Goal: Task Accomplishment & Management: Complete application form

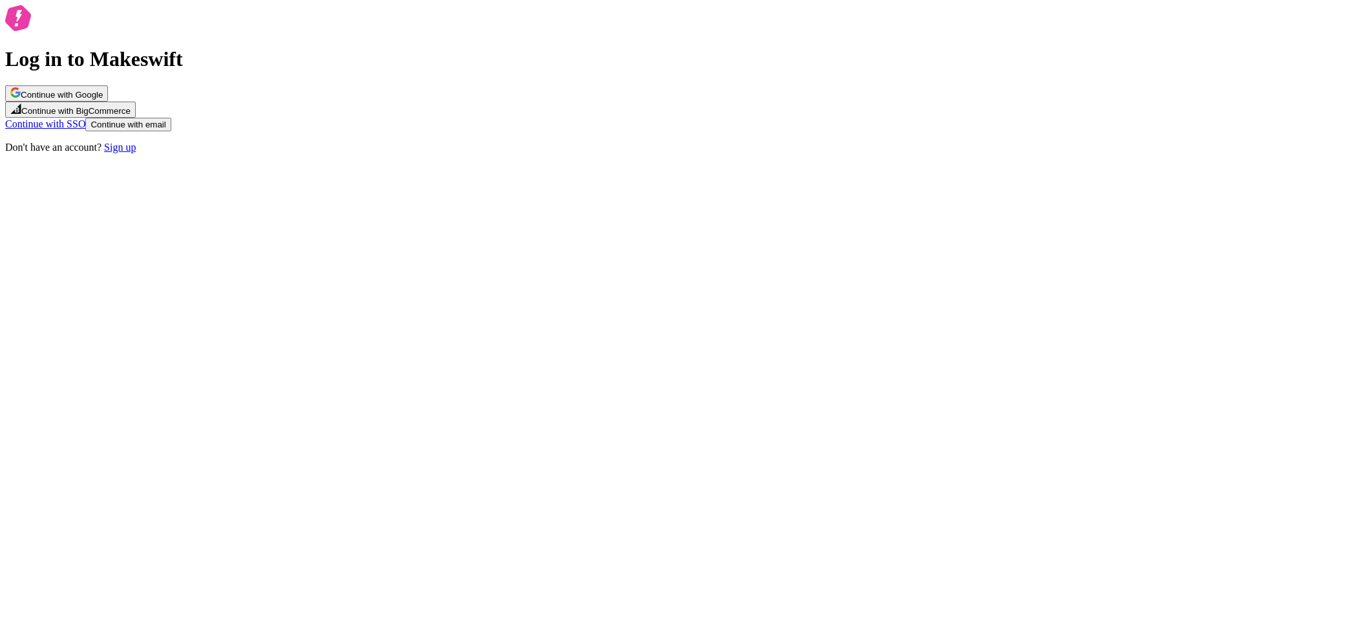
click at [103, 100] on span "Continue with Google" at bounding box center [62, 95] width 82 height 10
click at [108, 101] on button "Continue with Google" at bounding box center [56, 93] width 103 height 16
click at [416, 153] on div "Log in to Makeswift Continue with Google Continue with BigCommerce Continue wit…" at bounding box center [679, 79] width 1348 height 148
click at [171, 131] on button "Continue with email" at bounding box center [127, 125] width 85 height 14
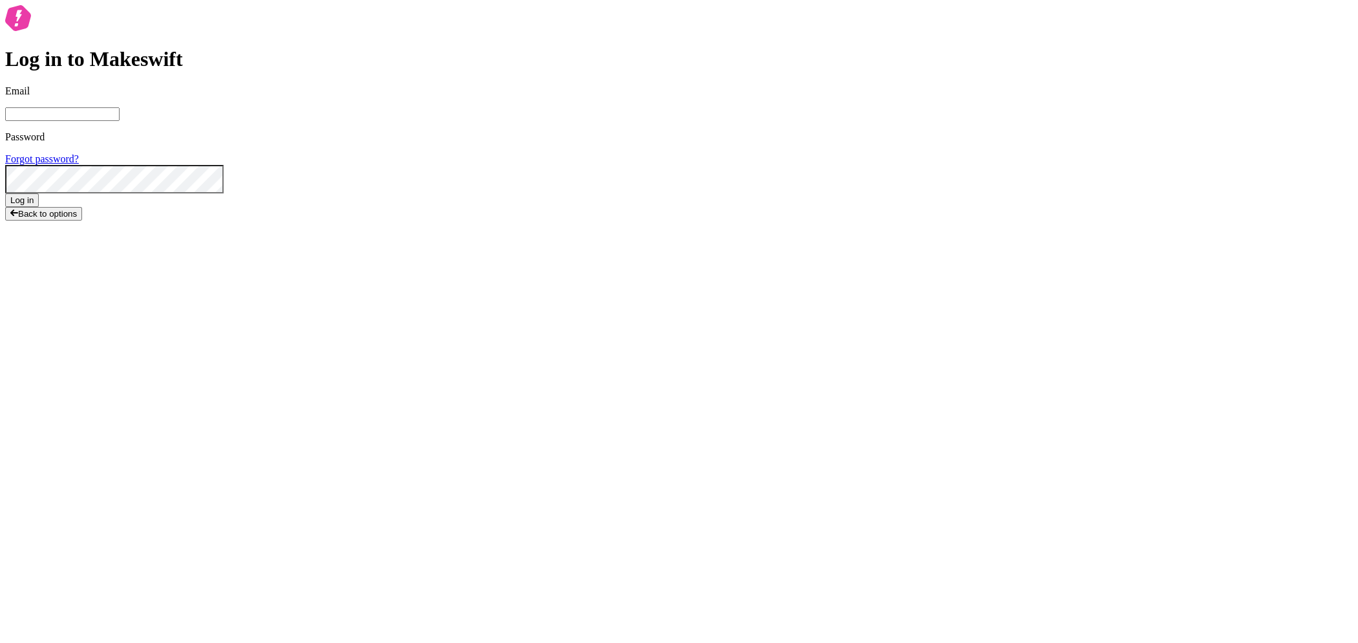
click at [120, 121] on input "Email" at bounding box center [62, 114] width 114 height 14
type input "jose56wonton@gmail.com"
click at [962, 226] on div "Log in to Makeswift Email jose56wonton@gmail.com Password Forgot password? Log …" at bounding box center [679, 129] width 1348 height 248
click at [120, 121] on input "jose56wonton@gmail.com" at bounding box center [62, 114] width 114 height 14
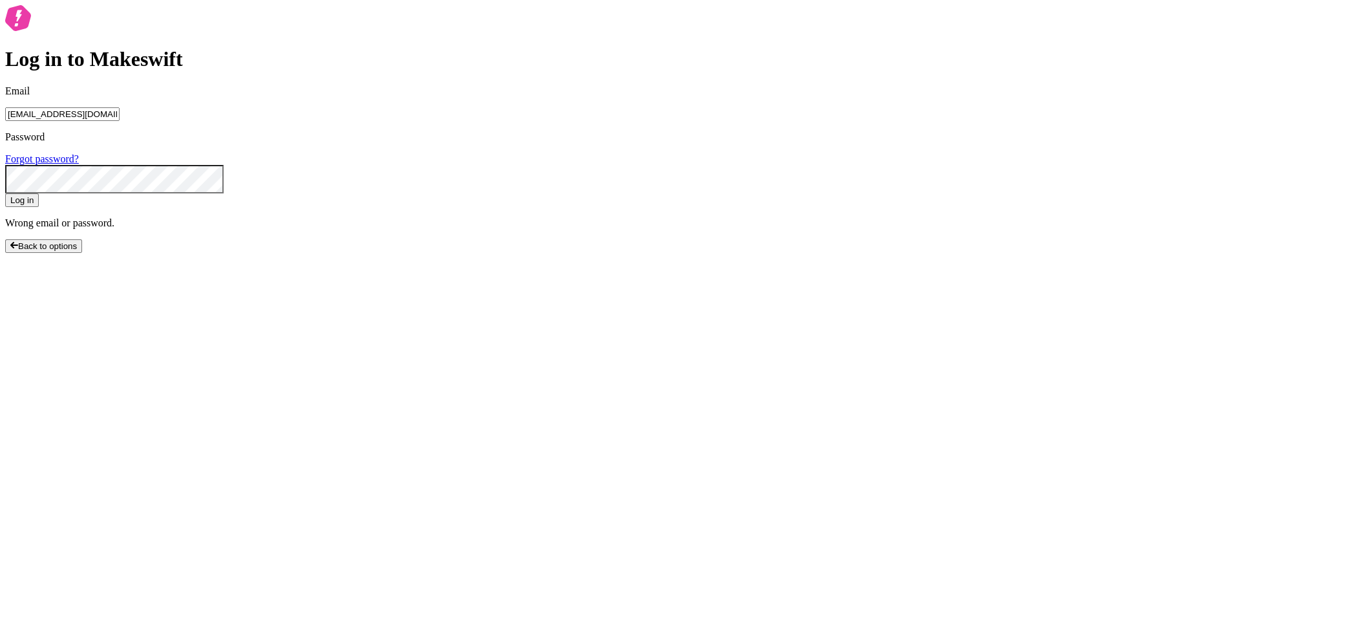
click at [5, 263] on com-1password-button at bounding box center [5, 263] width 0 height 0
click at [120, 121] on input "jose56wonton@gmail.com" at bounding box center [62, 114] width 114 height 14
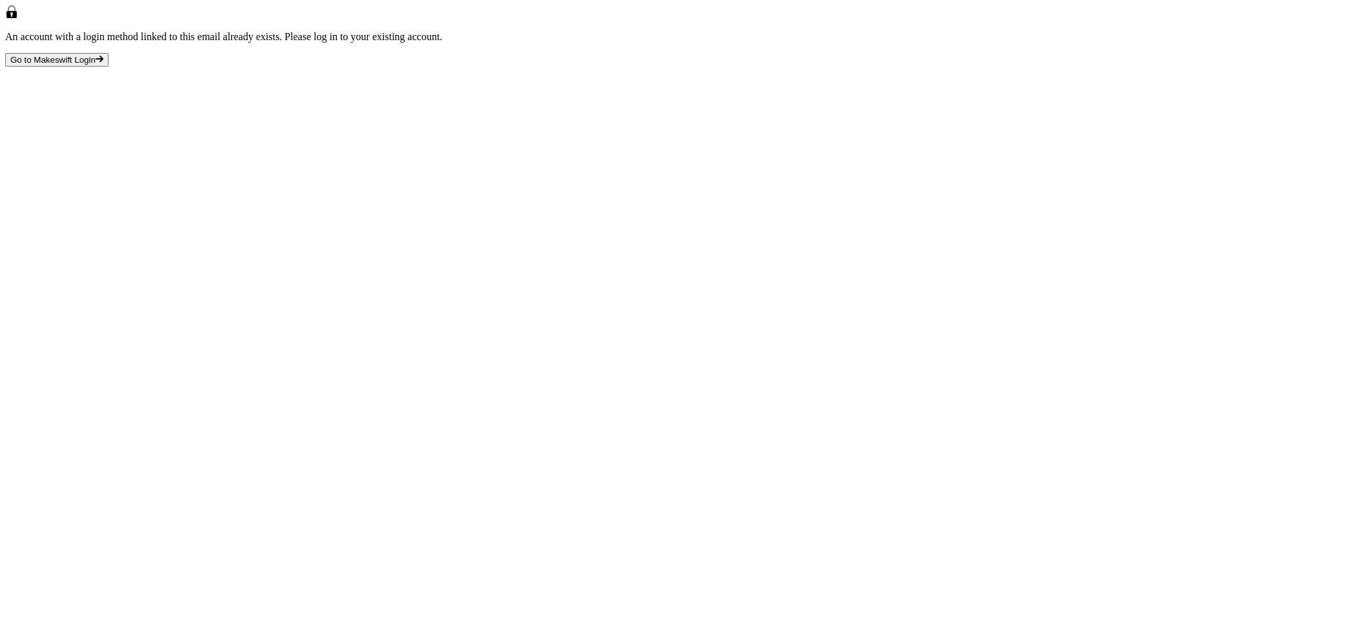
click at [96, 65] on span "Go to Makeswift Login" at bounding box center [52, 60] width 85 height 10
click at [801, 67] on div "An account with a login method linked to this email already exists. Please log …" at bounding box center [679, 35] width 1348 height 61
click at [712, 67] on div "An account with a login method linked to this email already exists. Please log …" at bounding box center [679, 35] width 1348 height 61
click at [96, 65] on span "Go to Makeswift Login" at bounding box center [52, 60] width 85 height 10
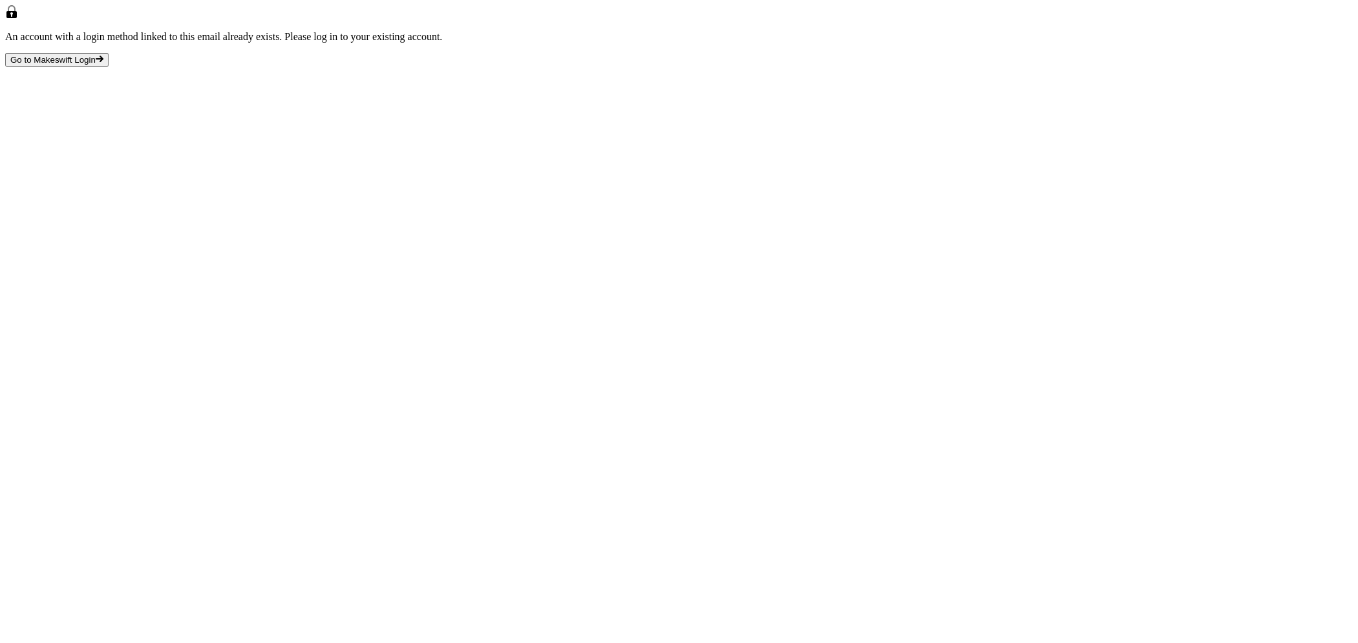
click at [813, 67] on div "An account with a login method linked to this email already exists. Please log …" at bounding box center [679, 35] width 1348 height 61
click at [96, 65] on span "Go to Makeswift Login" at bounding box center [52, 60] width 85 height 10
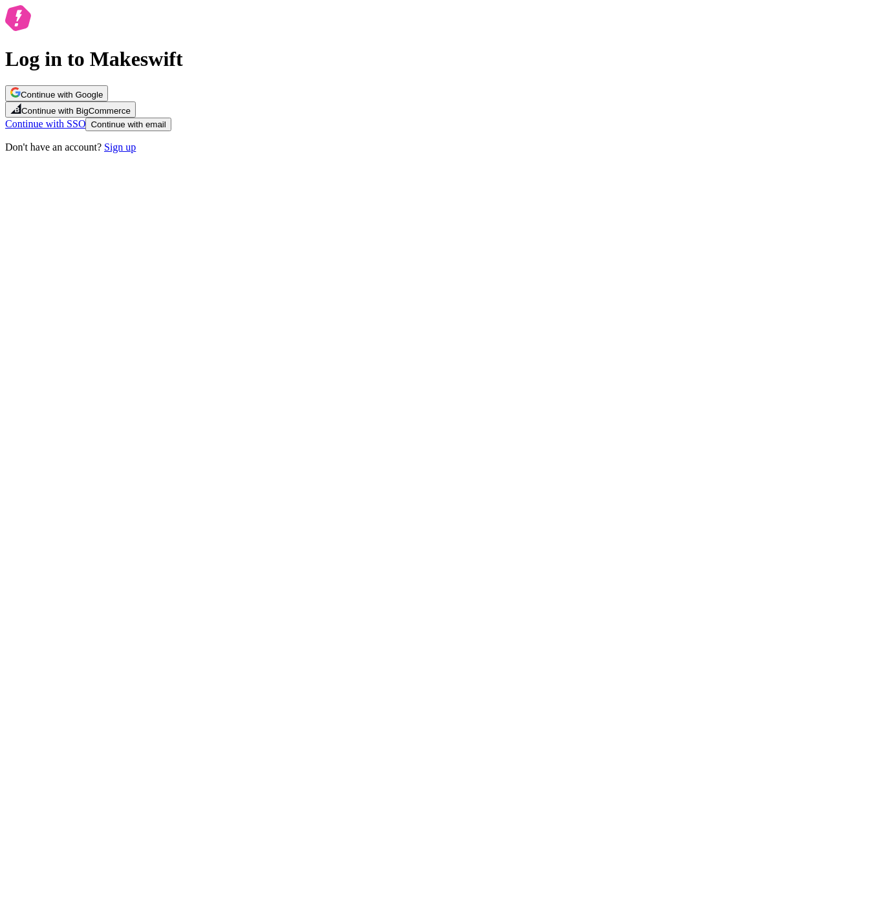
click at [165, 129] on span "Continue with email" at bounding box center [128, 125] width 75 height 10
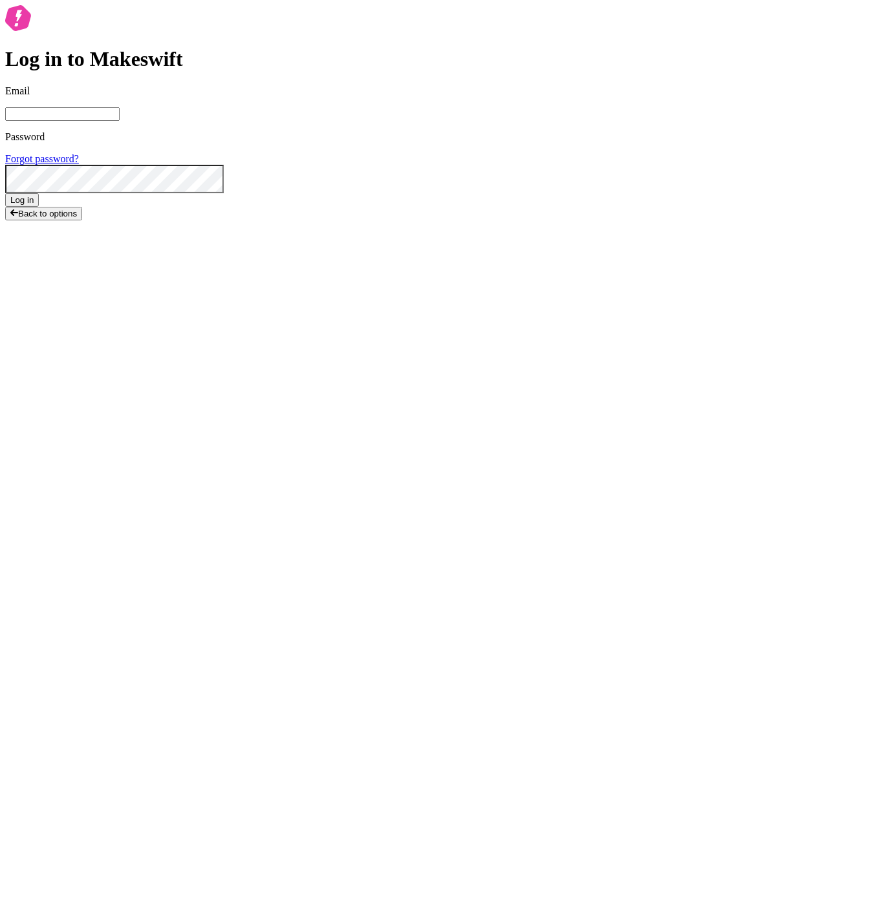
type input "[EMAIL_ADDRESS][DOMAIN_NAME]"
drag, startPoint x: 448, startPoint y: 587, endPoint x: 451, endPoint y: 580, distance: 7.6
click at [77, 224] on span "Back to options" at bounding box center [47, 219] width 59 height 10
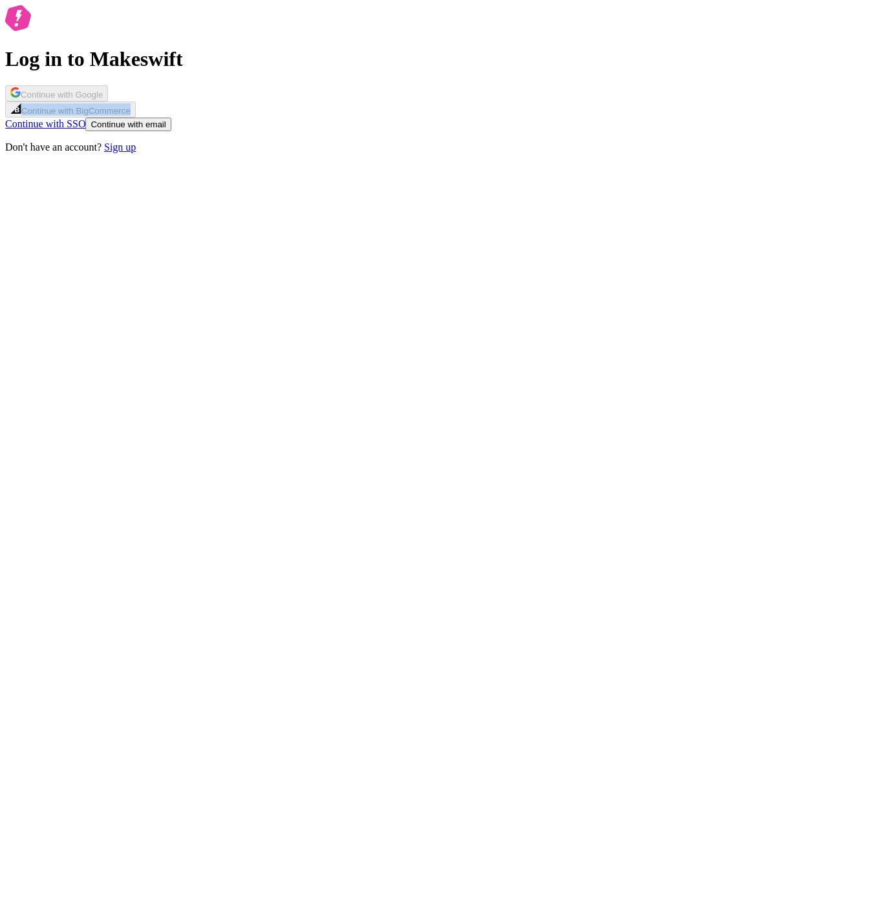
click at [625, 153] on div "Log in to Makeswift Continue with Google Continue with BigCommerce Continue wit…" at bounding box center [441, 79] width 873 height 148
click at [171, 131] on button "Continue with email" at bounding box center [127, 125] width 85 height 14
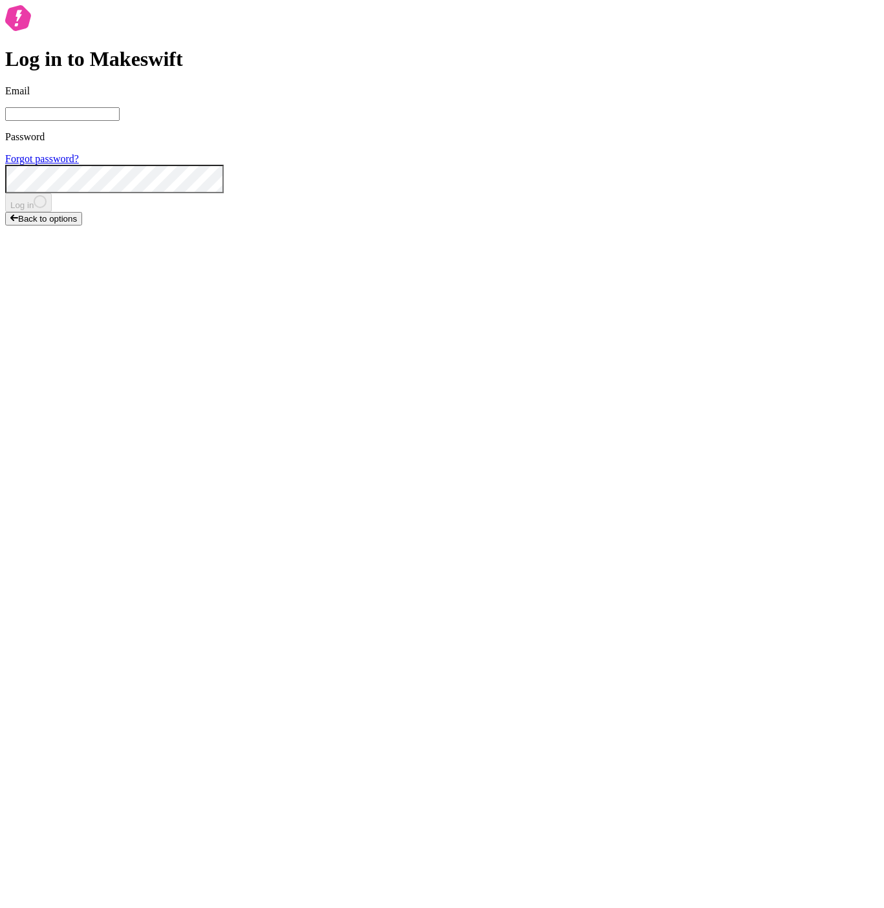
click at [412, 121] on label "Email" at bounding box center [441, 103] width 873 height 36
click at [120, 121] on input "Email" at bounding box center [62, 114] width 114 height 14
drag, startPoint x: 667, startPoint y: 273, endPoint x: 626, endPoint y: 320, distance: 61.4
click at [666, 226] on div "Log in to Makeswift Email Password Forgot password? Log in Back to options" at bounding box center [441, 115] width 873 height 220
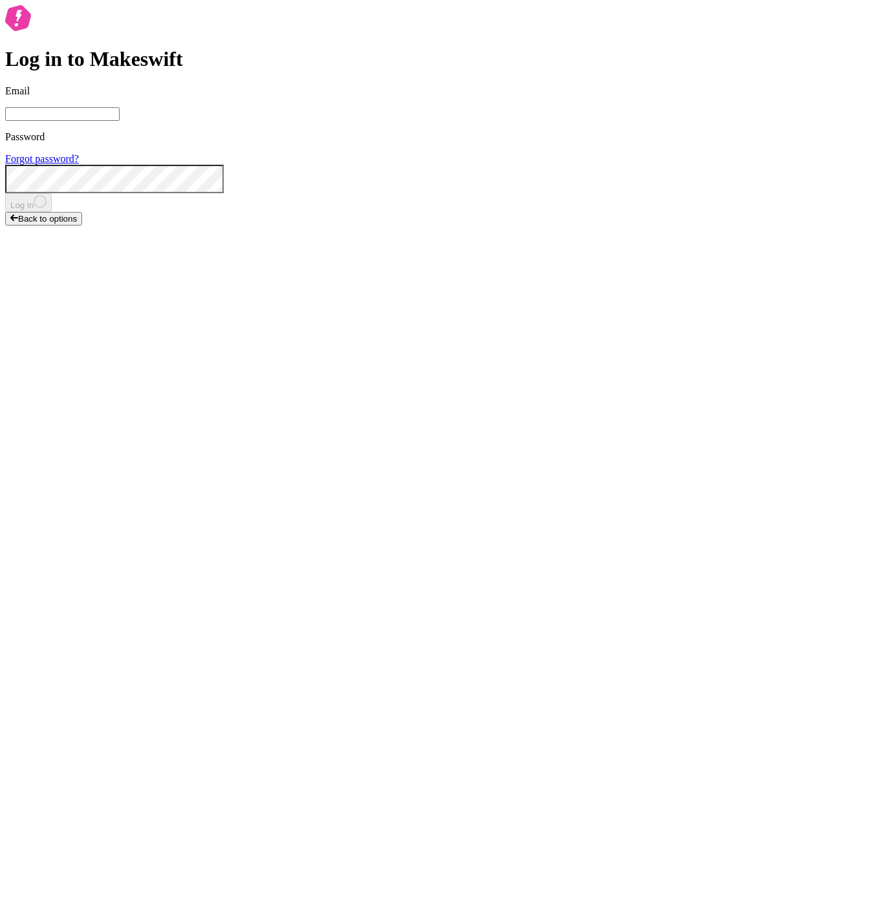
click at [77, 224] on span "Back to options" at bounding box center [47, 219] width 59 height 10
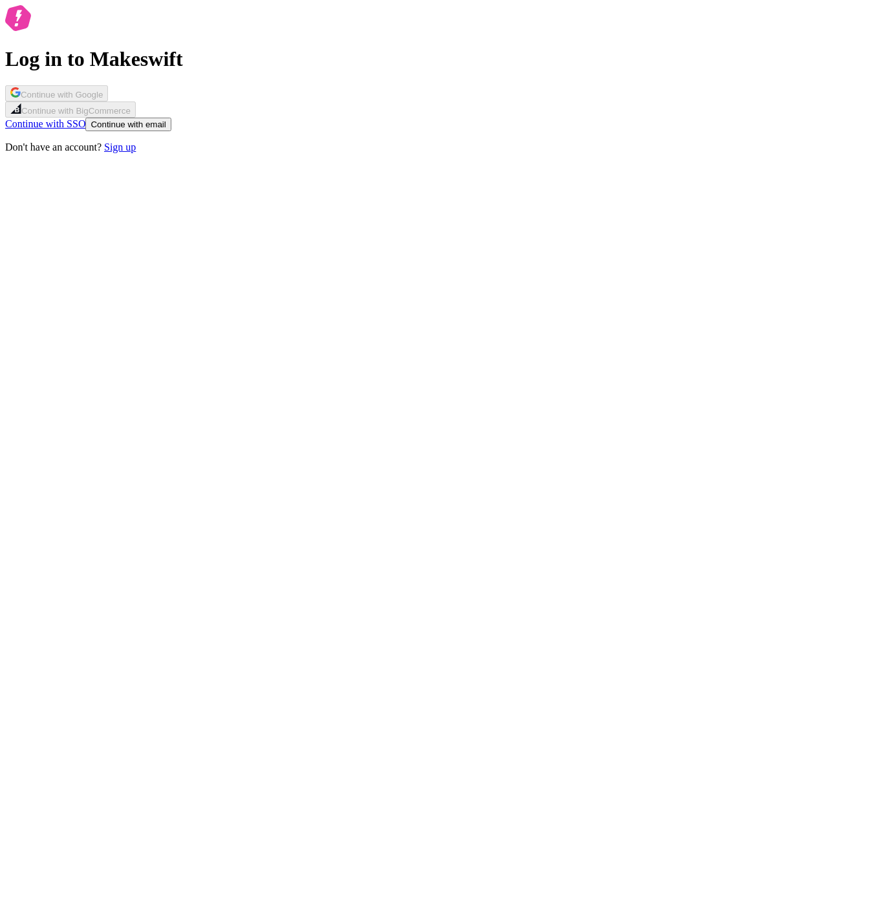
drag, startPoint x: 478, startPoint y: 526, endPoint x: 595, endPoint y: 571, distance: 125.8
click at [618, 153] on div "Log in to Makeswift Continue with Google Continue with BigCommerce Continue wit…" at bounding box center [441, 79] width 873 height 148
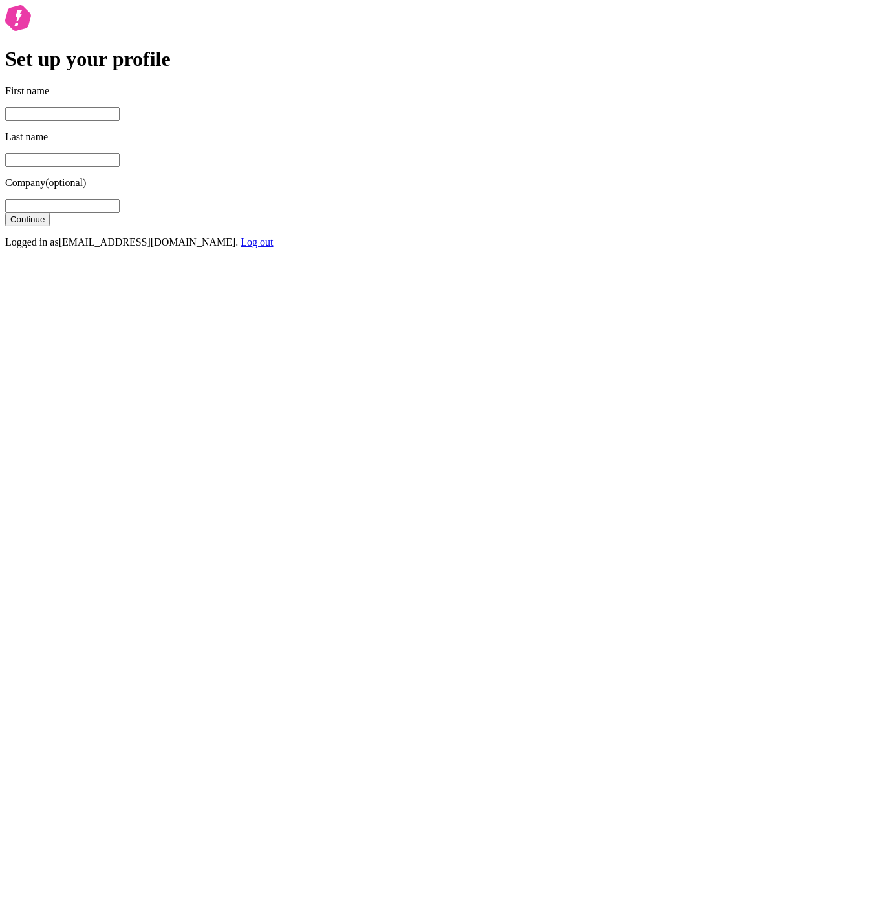
drag, startPoint x: 418, startPoint y: 456, endPoint x: 427, endPoint y: 456, distance: 9.7
click at [418, 226] on form "First name Last name Company (optional) Continue" at bounding box center [441, 155] width 873 height 141
click at [120, 121] on input "First name" at bounding box center [62, 114] width 114 height 14
type input "joshu"
type input "2"
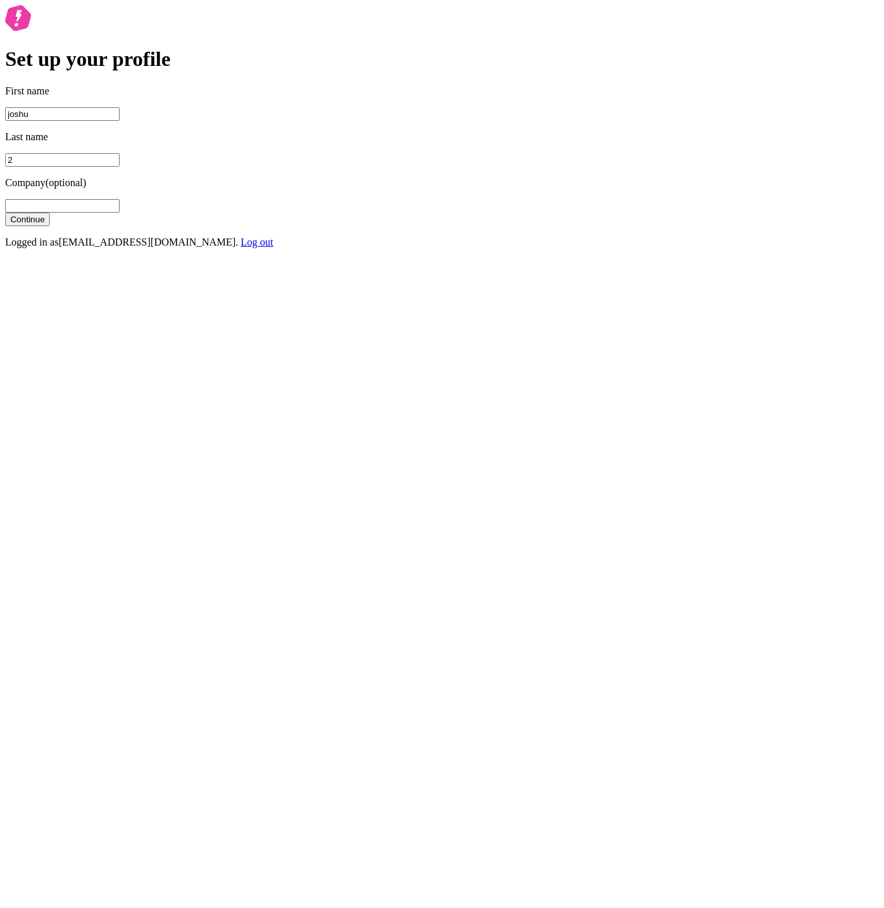
click at [5, 213] on button "Continue" at bounding box center [27, 220] width 45 height 14
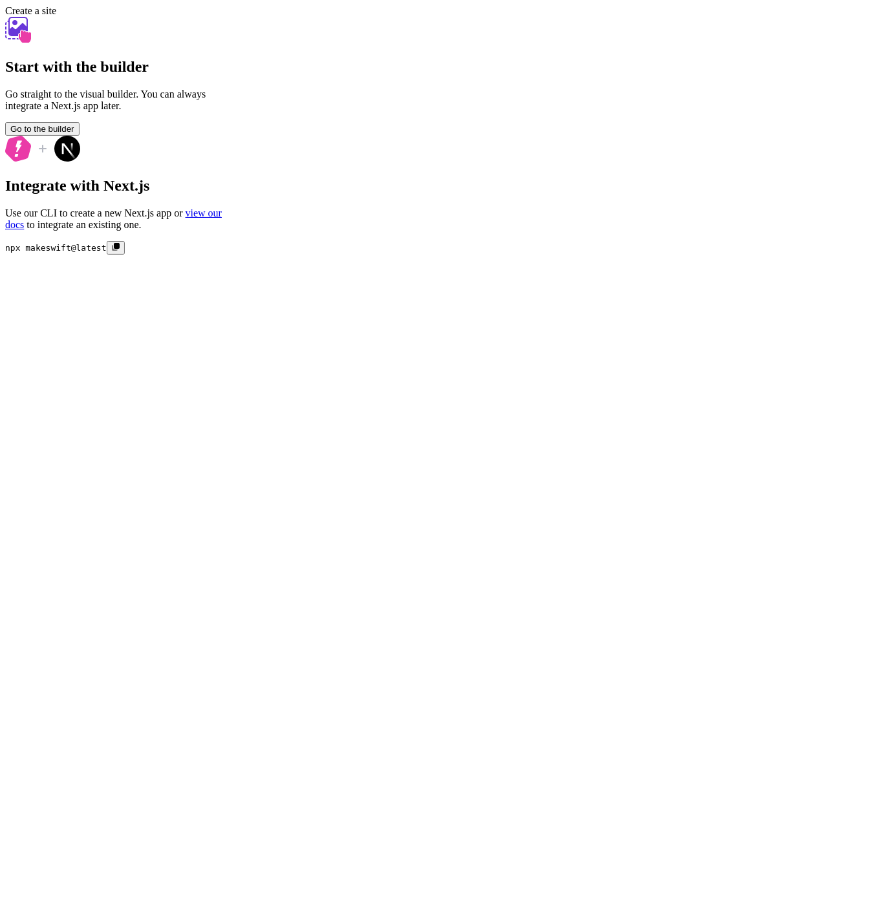
click at [80, 136] on button "Go to the builder" at bounding box center [42, 129] width 74 height 14
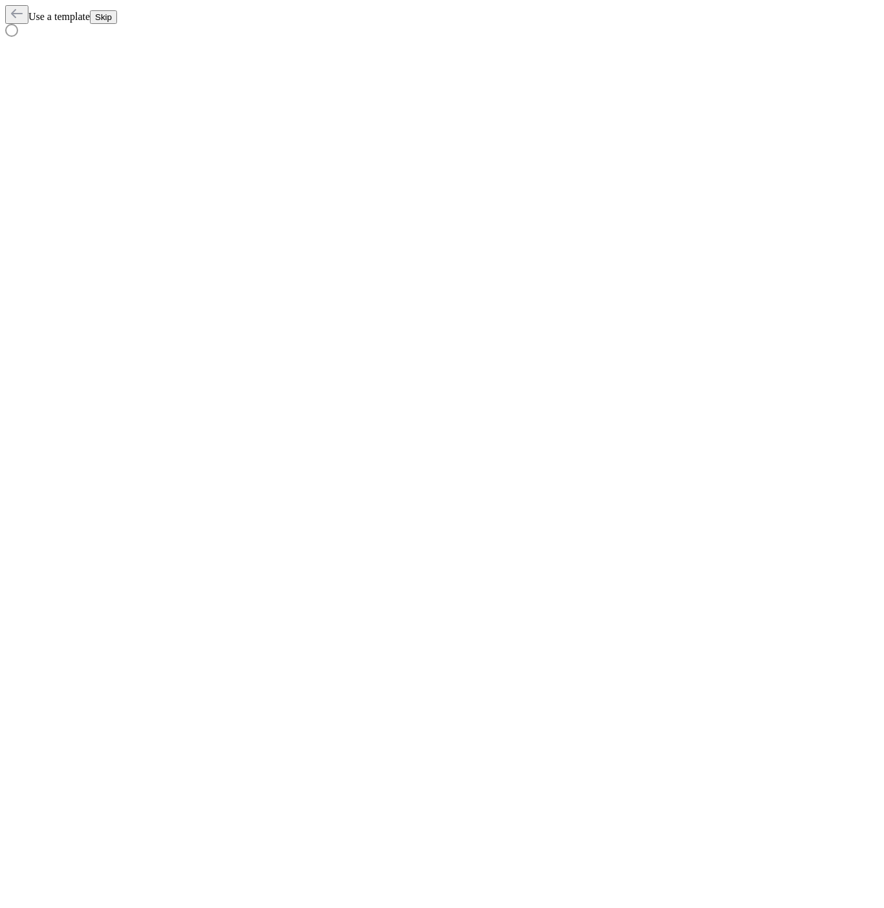
click at [112, 13] on span "Skip" at bounding box center [103, 17] width 17 height 10
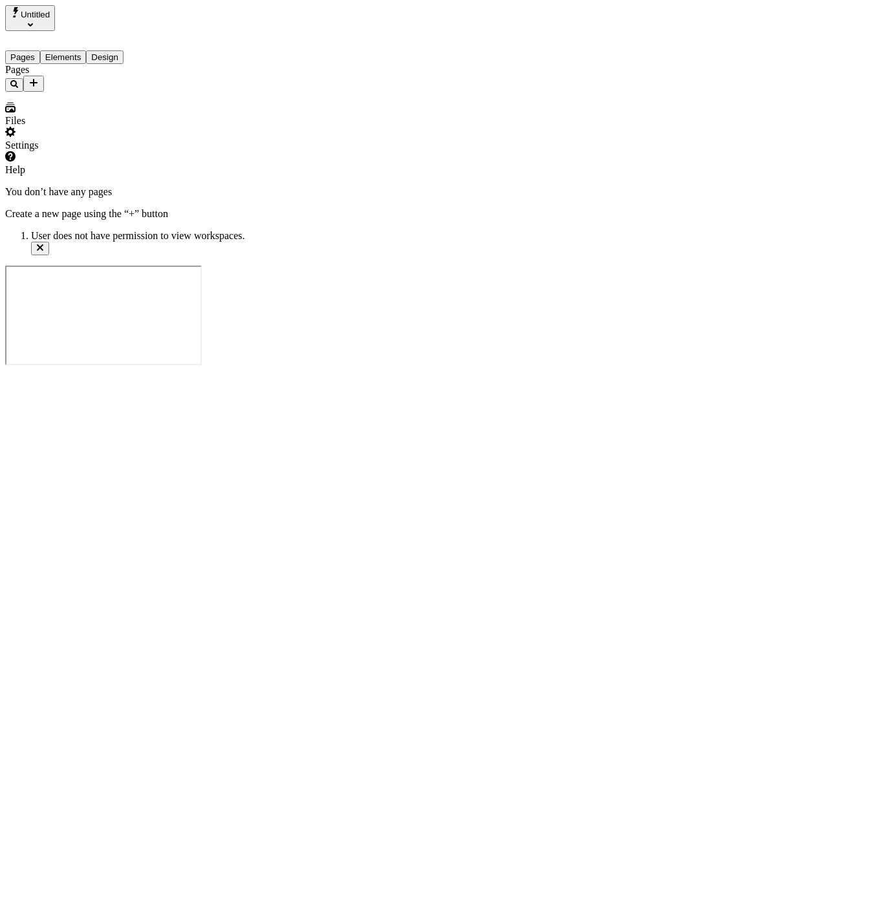
click at [762, 242] on div "User does not have permission to view workspaces." at bounding box center [455, 236] width 848 height 12
click at [274, 186] on div "You don’t have any pages Create a new page using the “+” button" at bounding box center [441, 203] width 873 height 34
drag, startPoint x: 385, startPoint y: 179, endPoint x: 184, endPoint y: 199, distance: 202.7
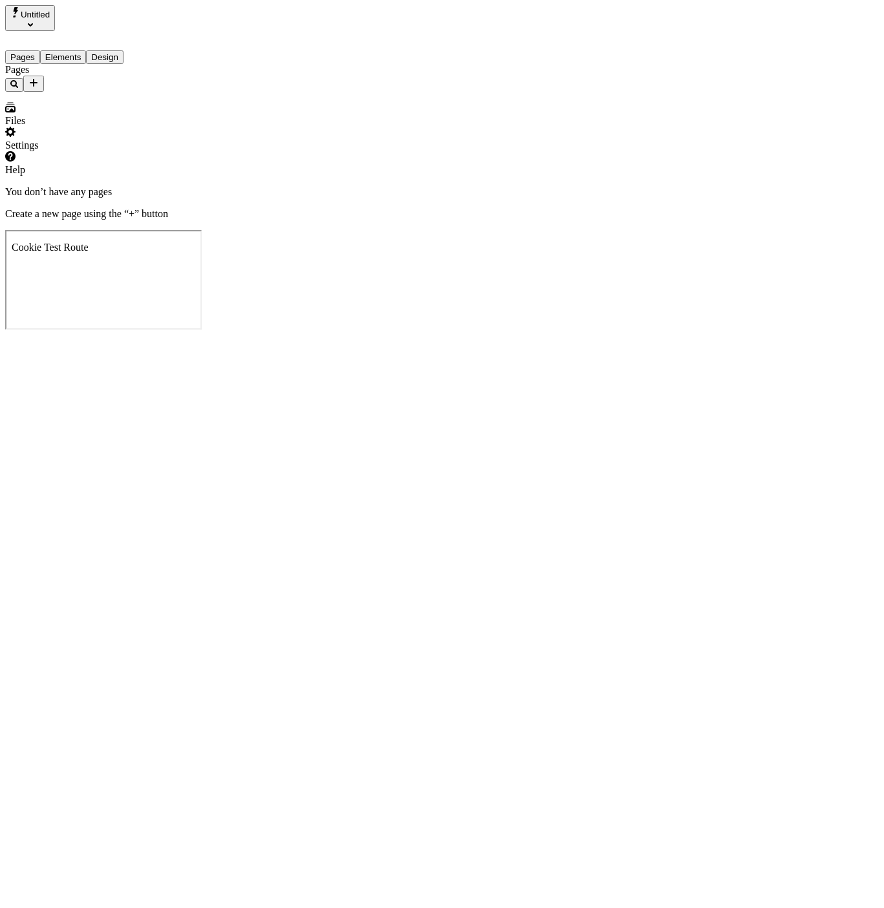
click at [385, 186] on div "You don’t have any pages Create a new page using the “+” button" at bounding box center [441, 203] width 873 height 34
click at [67, 92] on div "Pages" at bounding box center [82, 78] width 155 height 28
click at [101, 92] on div "Pages" at bounding box center [82, 78] width 155 height 28
click at [44, 78] on button "Add new" at bounding box center [33, 84] width 21 height 16
click at [214, 79] on span "Page from template" at bounding box center [191, 84] width 81 height 11
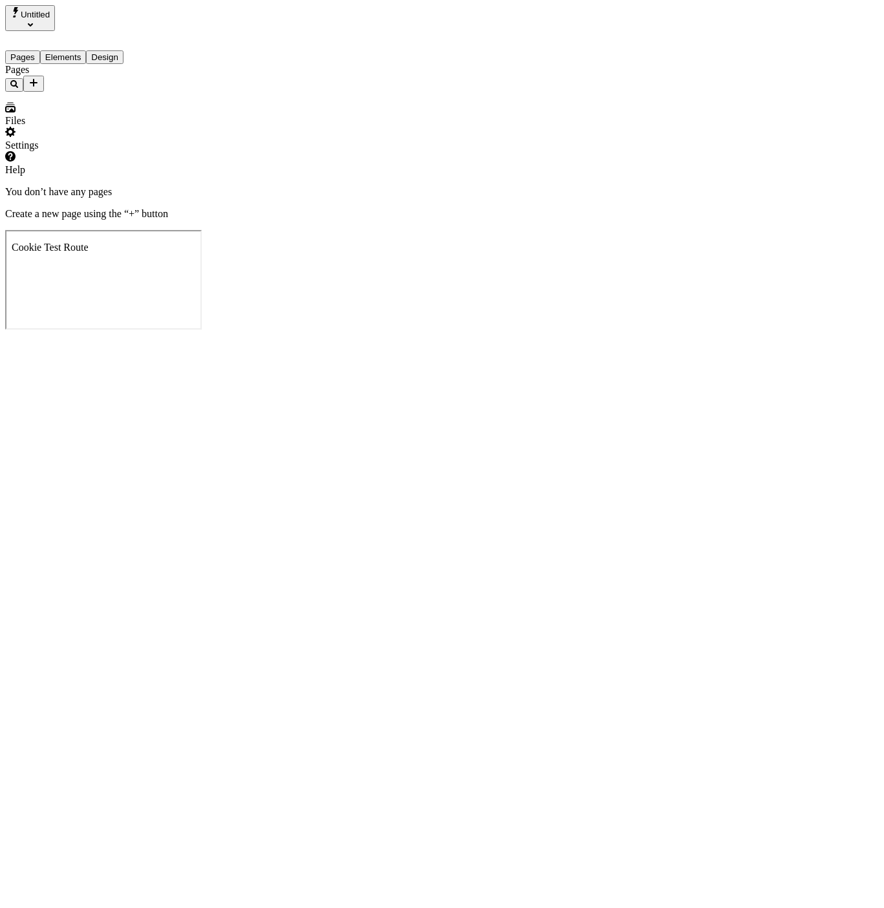
click at [100, 92] on div "Pages" at bounding box center [82, 78] width 155 height 28
click at [102, 92] on div "Pages" at bounding box center [82, 78] width 155 height 28
click at [89, 92] on div "Pages" at bounding box center [82, 78] width 155 height 28
drag, startPoint x: 96, startPoint y: 183, endPoint x: 98, endPoint y: 135, distance: 47.9
click at [95, 92] on div "Pages" at bounding box center [82, 78] width 155 height 28
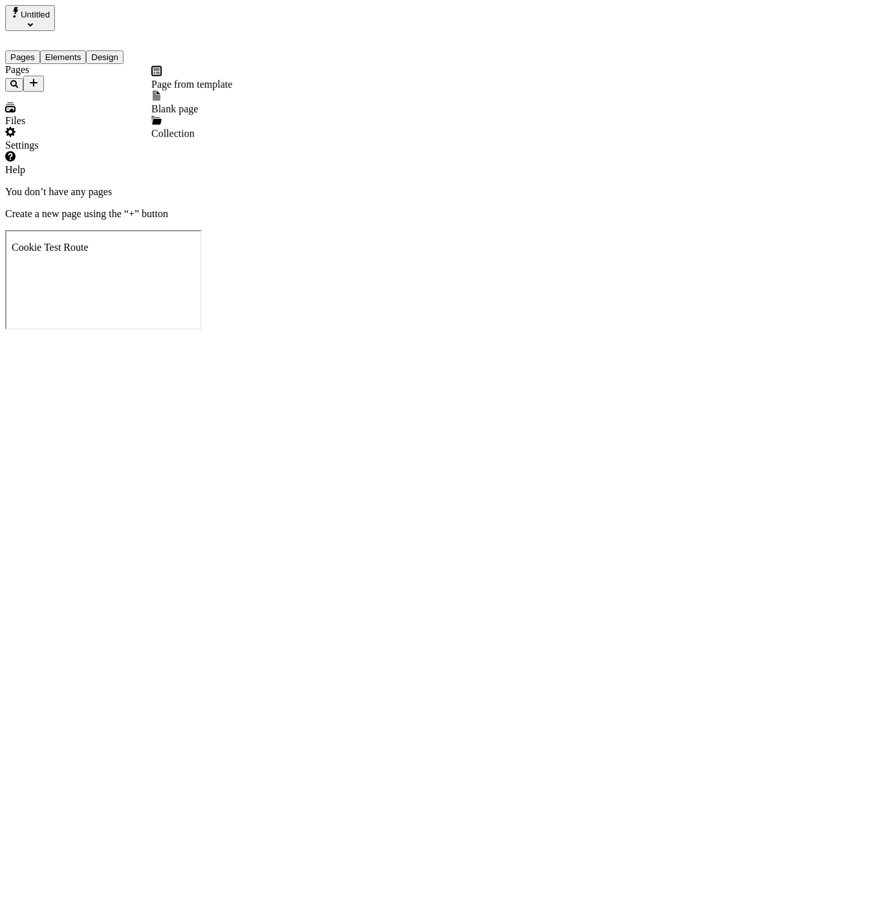
click at [39, 78] on icon "Add new" at bounding box center [33, 83] width 10 height 10
click at [112, 92] on div "Pages" at bounding box center [82, 78] width 155 height 28
click at [93, 92] on div "Pages" at bounding box center [82, 78] width 155 height 28
click at [92, 92] on div "Pages" at bounding box center [82, 78] width 155 height 28
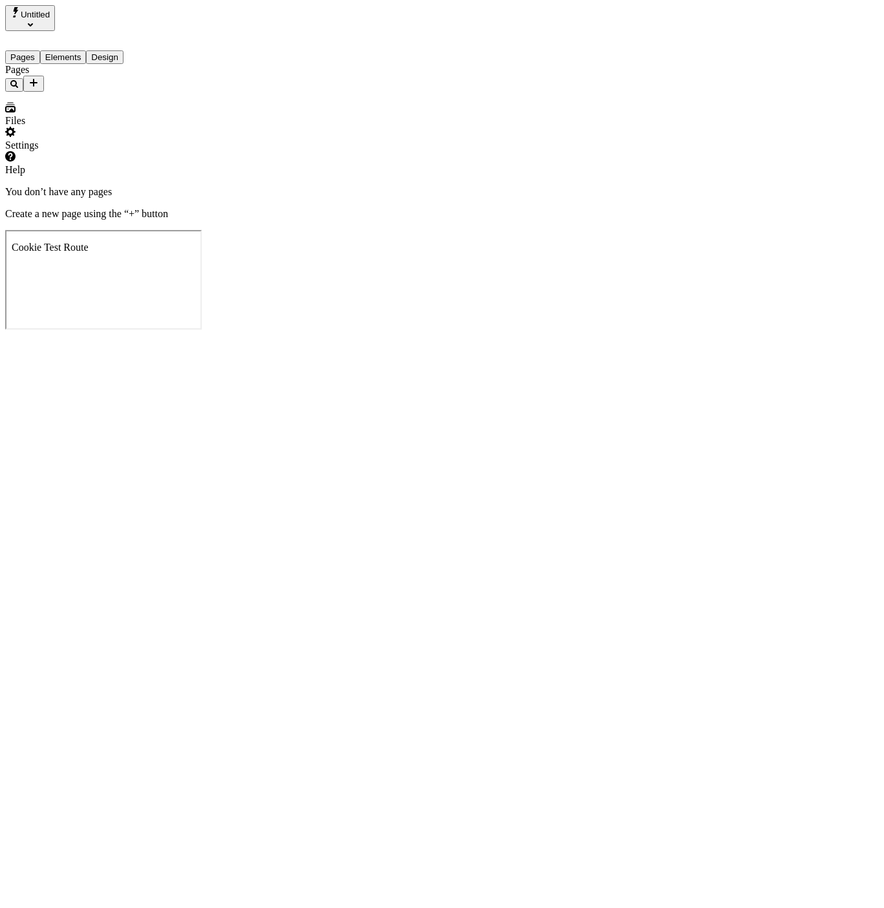
click at [86, 92] on div "Pages" at bounding box center [82, 78] width 155 height 28
click at [85, 92] on div "Pages" at bounding box center [82, 78] width 155 height 28
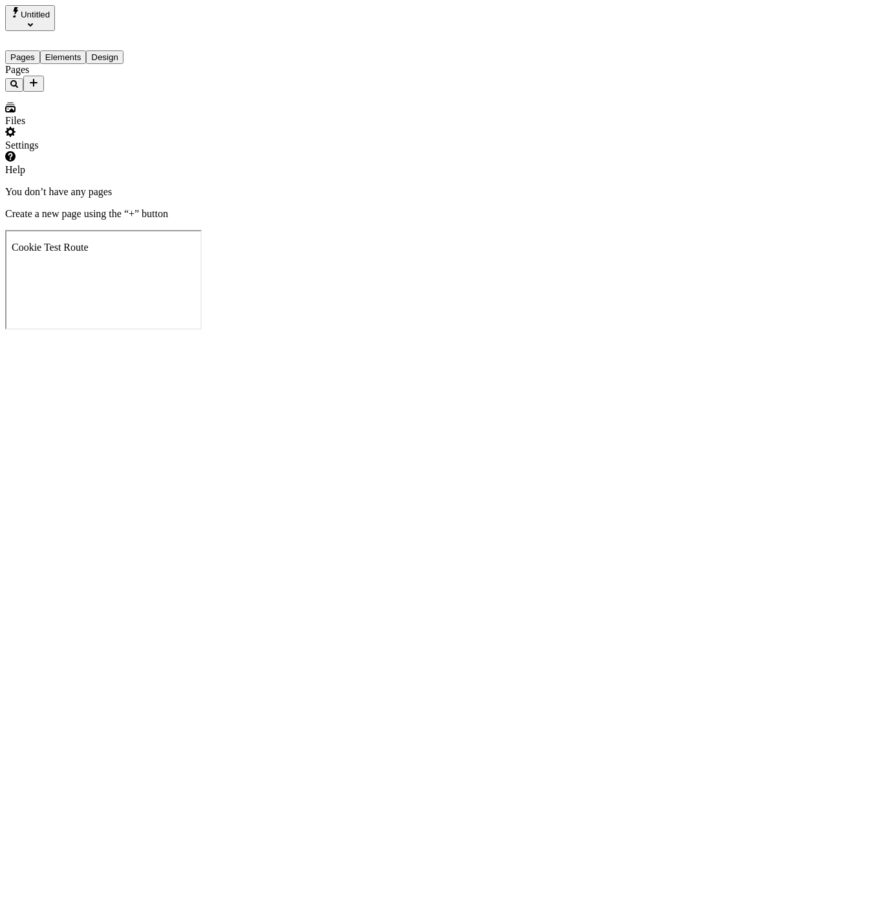
click at [85, 92] on div "Pages" at bounding box center [82, 78] width 155 height 28
click at [69, 92] on div "Pages" at bounding box center [82, 78] width 155 height 28
click at [67, 92] on div "Pages" at bounding box center [82, 78] width 155 height 28
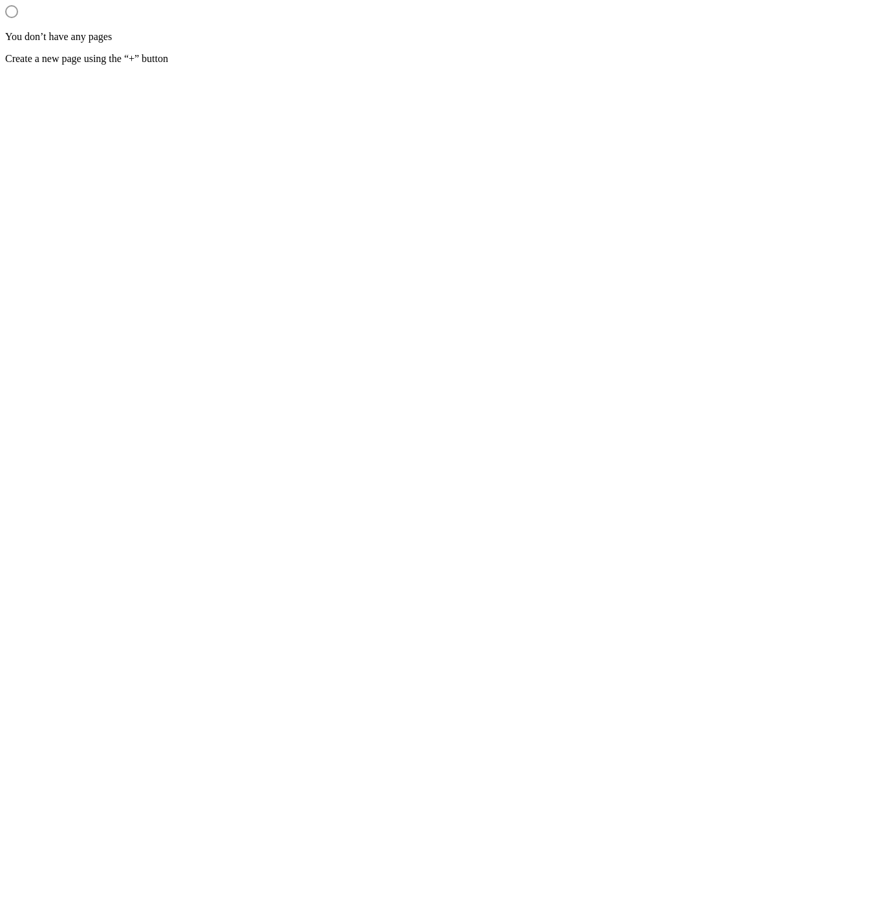
click at [94, 21] on div at bounding box center [82, 13] width 155 height 16
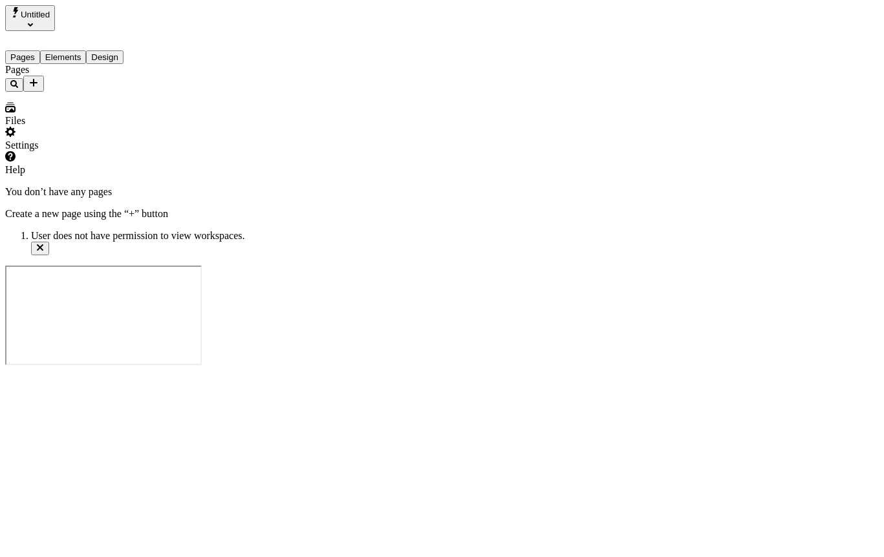
click at [332, 220] on div "You don’t have any pages Create a new page using the “+” button" at bounding box center [441, 203] width 873 height 34
click at [257, 220] on div "You don’t have any pages Create a new page using the “+” button" at bounding box center [441, 203] width 873 height 34
click at [265, 220] on div "You don’t have any pages Create a new page using the “+” button" at bounding box center [441, 203] width 873 height 34
click at [107, 92] on div "Pages" at bounding box center [82, 78] width 155 height 28
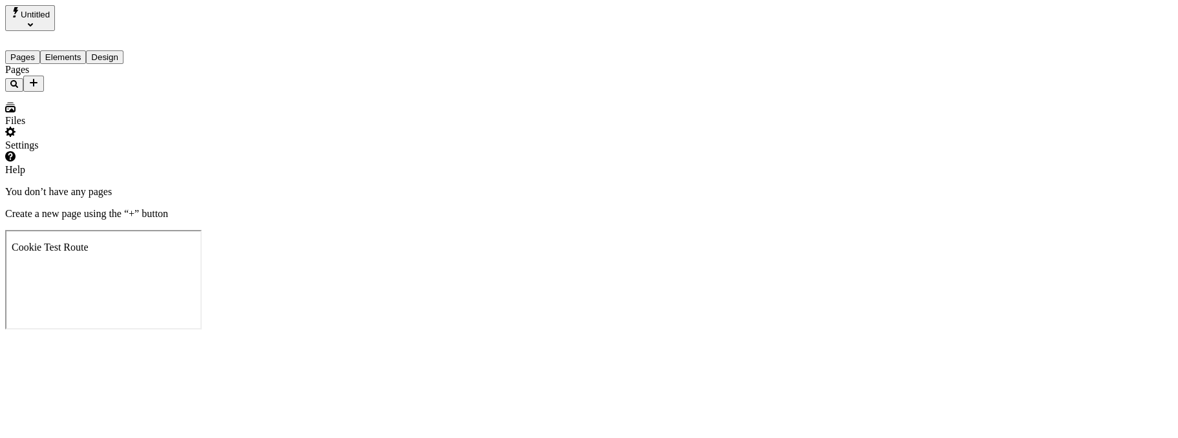
click at [385, 186] on div "You don’t have any pages Create a new page using the “+” button" at bounding box center [589, 203] width 1168 height 34
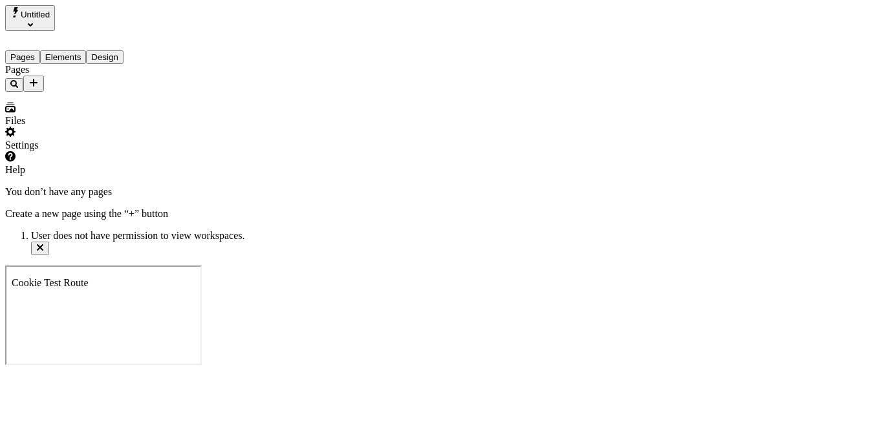
click at [135, 92] on div "Pages" at bounding box center [82, 78] width 155 height 28
click at [138, 83] on div "Pages" at bounding box center [82, 78] width 155 height 28
click at [37, 79] on icon "Add new" at bounding box center [34, 83] width 8 height 8
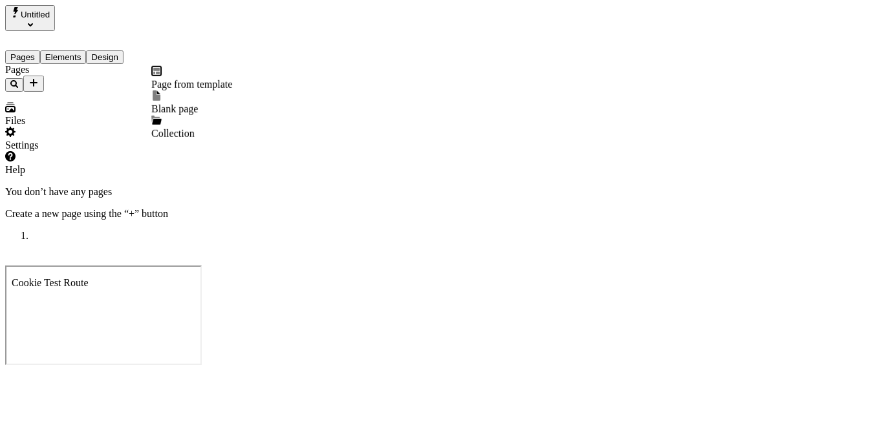
click at [195, 103] on span "Blank page" at bounding box center [174, 108] width 47 height 11
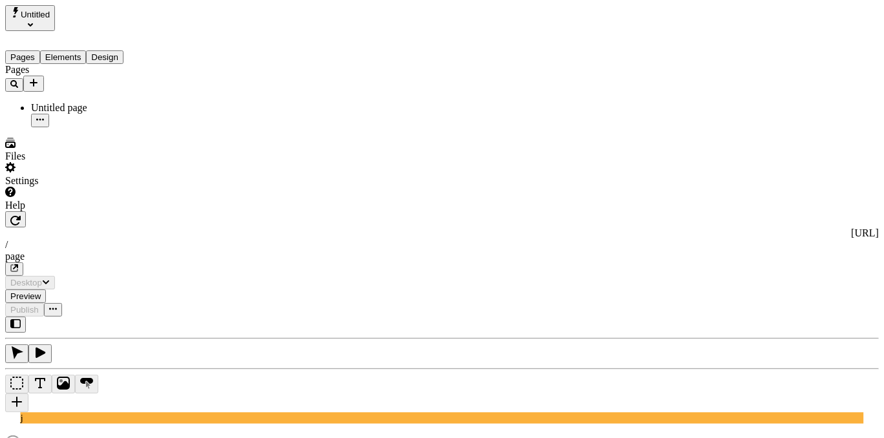
type input "/page"
click at [33, 23] on icon "Select site" at bounding box center [30, 24] width 5 height 3
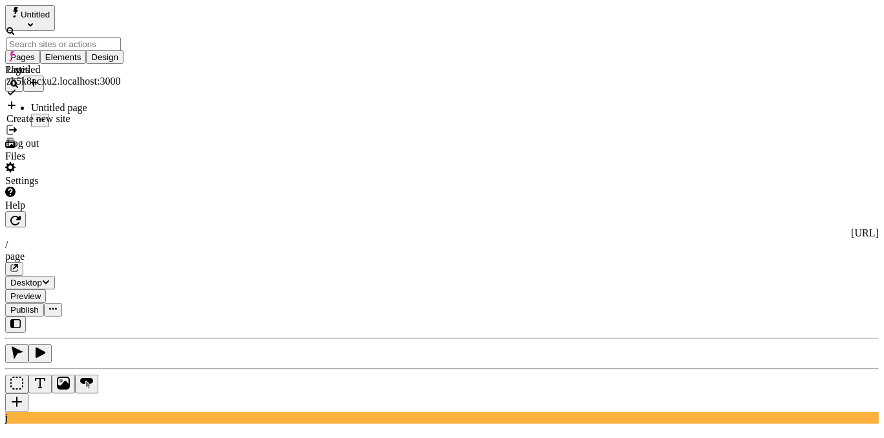
click at [99, 127] on div "Pages Untitled page" at bounding box center [82, 95] width 155 height 63
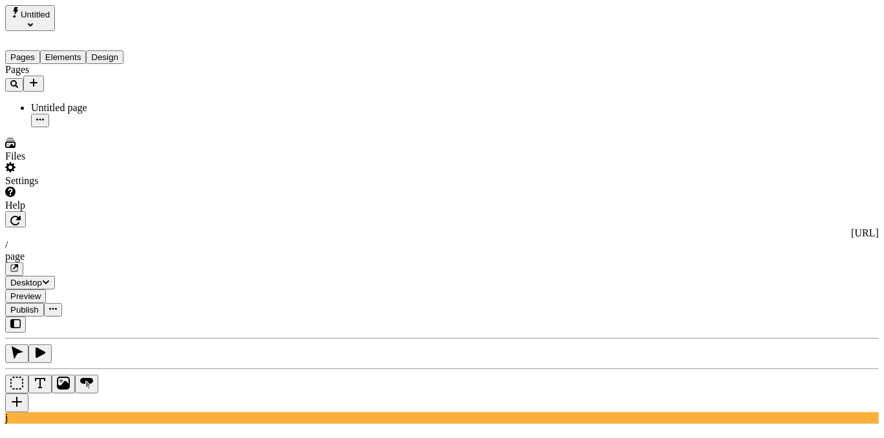
click at [59, 127] on div "Pages Untitled page" at bounding box center [82, 95] width 155 height 63
click at [63, 127] on div "Pages Untitled page" at bounding box center [82, 95] width 155 height 63
drag, startPoint x: 81, startPoint y: 303, endPoint x: 81, endPoint y: 324, distance: 21.3
click at [81, 127] on div "Pages Untitled page" at bounding box center [82, 95] width 155 height 63
click at [111, 187] on div "Settings" at bounding box center [82, 174] width 155 height 25
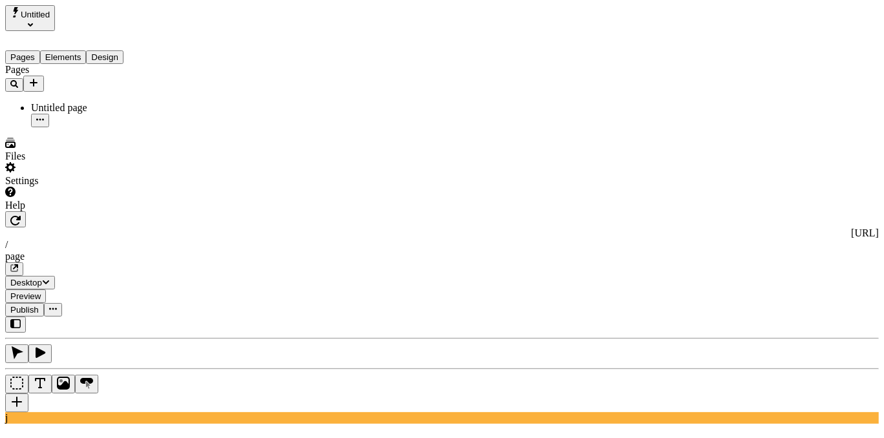
click at [14, 127] on div "Pages Untitled page" at bounding box center [82, 95] width 155 height 63
click at [121, 187] on div "Settings" at bounding box center [82, 174] width 155 height 25
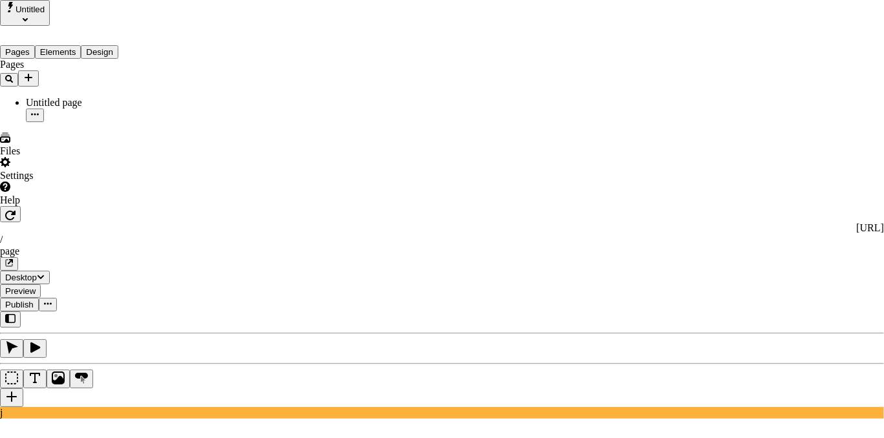
drag, startPoint x: 69, startPoint y: 186, endPoint x: 69, endPoint y: 85, distance: 100.9
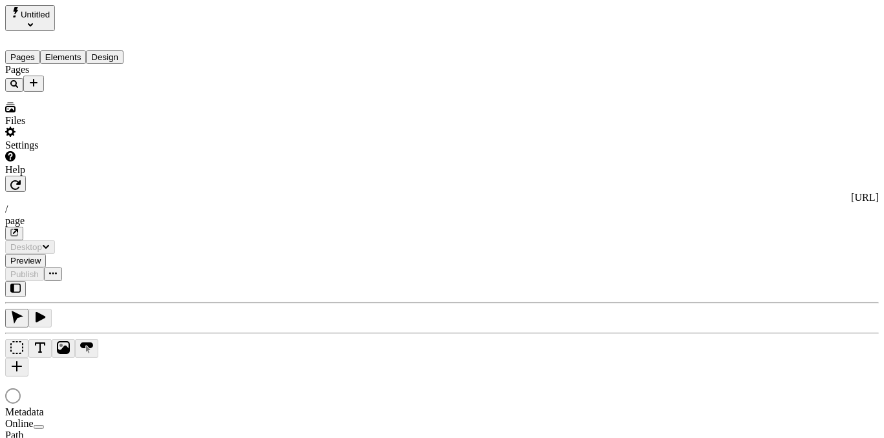
type input "/page"
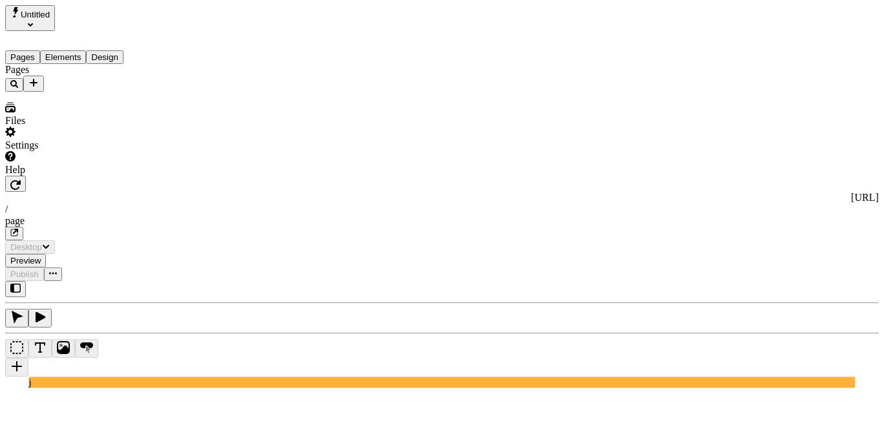
click at [33, 22] on icon "Select site" at bounding box center [30, 24] width 5 height 5
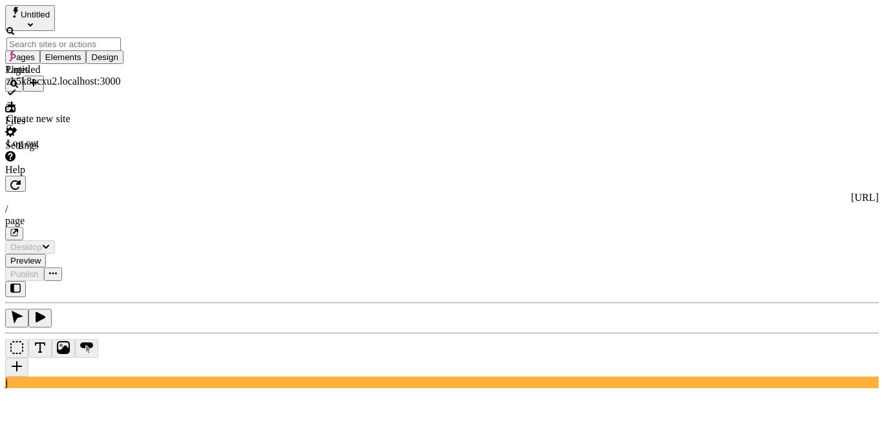
type input "/page"
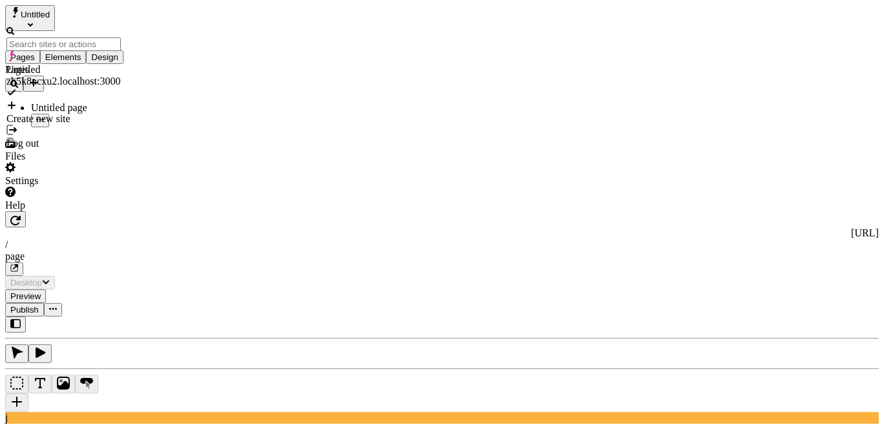
click at [99, 127] on div "Pages Untitled page" at bounding box center [82, 95] width 155 height 63
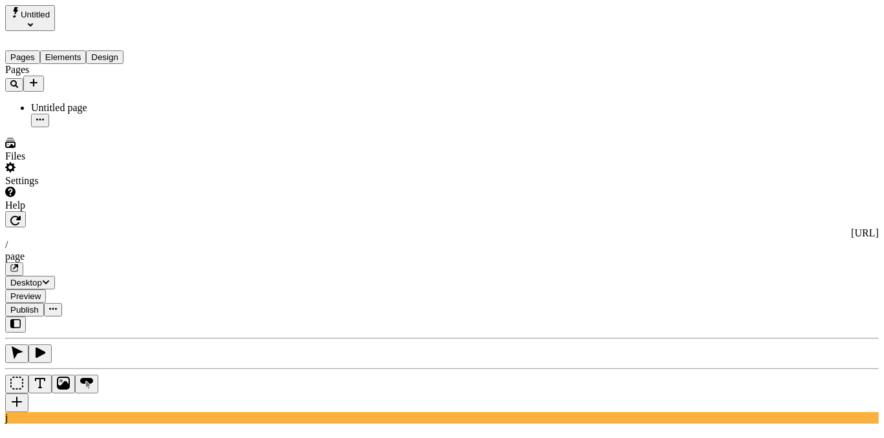
click at [56, 127] on div "Pages Untitled page" at bounding box center [82, 95] width 155 height 63
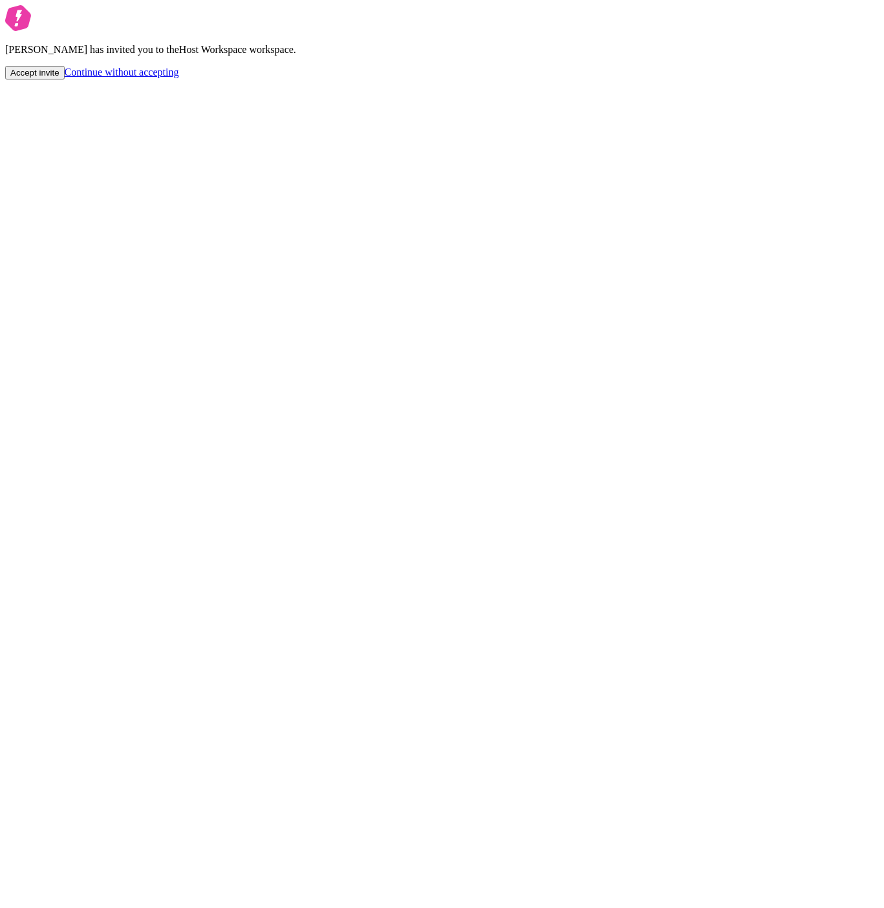
click at [65, 80] on button "Accept invite" at bounding box center [34, 73] width 59 height 14
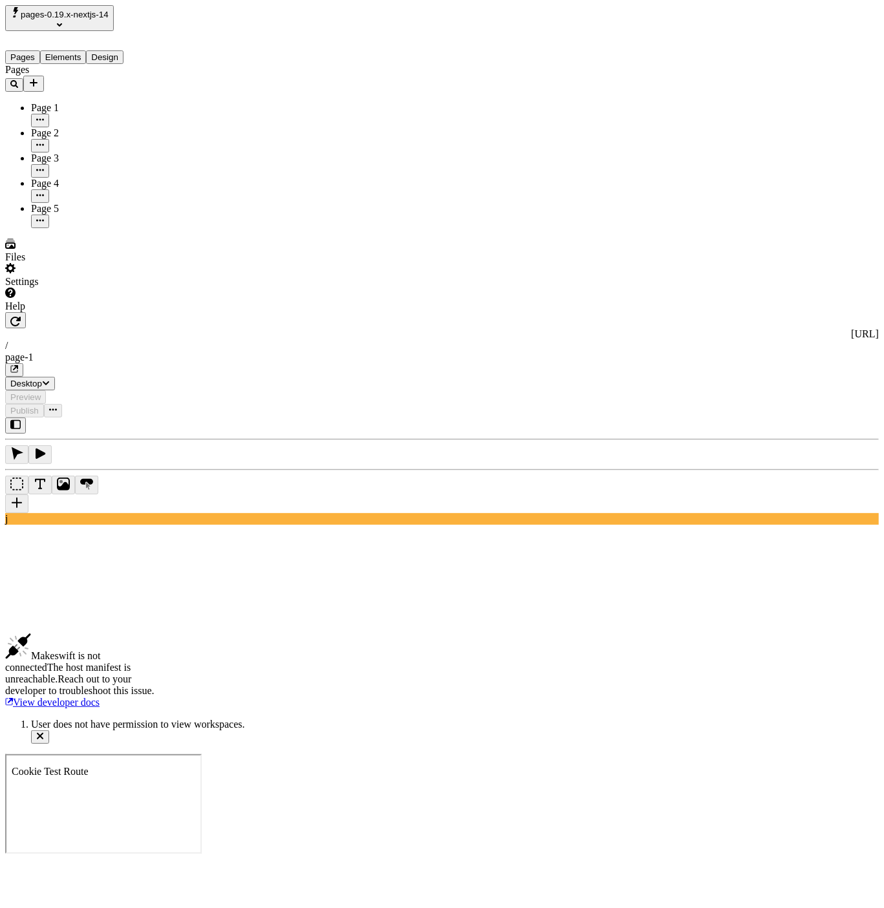
click at [91, 19] on span "pages-0.19.x-nextjs-14" at bounding box center [65, 15] width 88 height 10
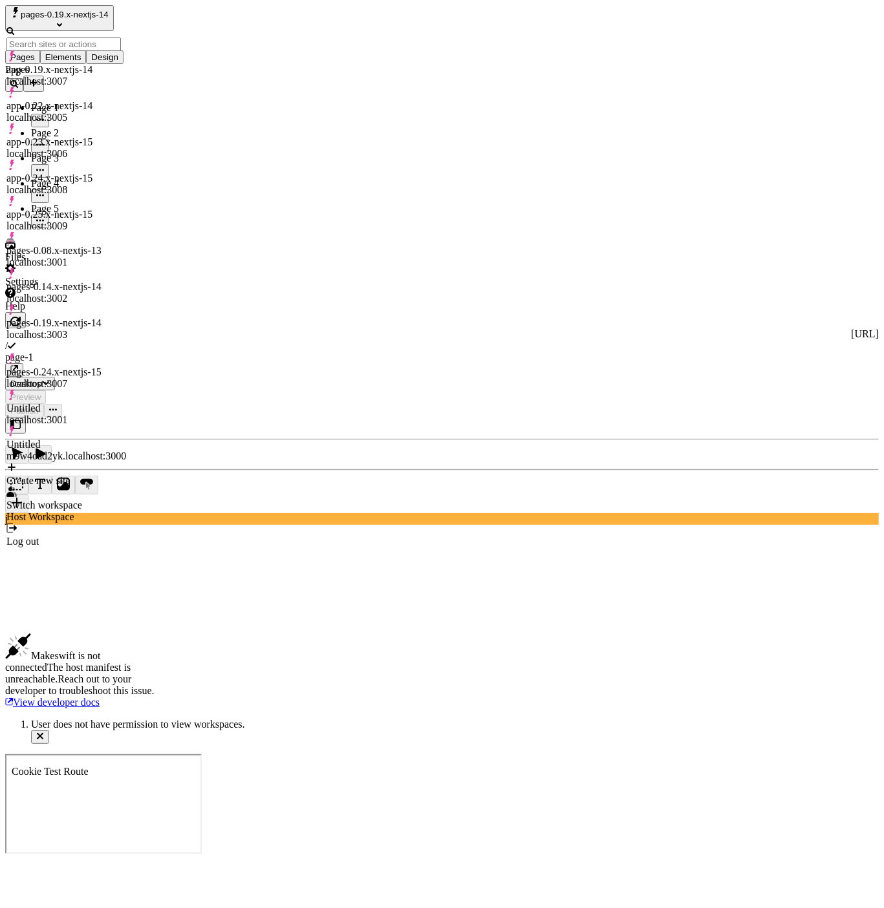
click at [122, 426] on div "Untitled m9w4oad2yk.localhost:3000" at bounding box center [66, 444] width 120 height 36
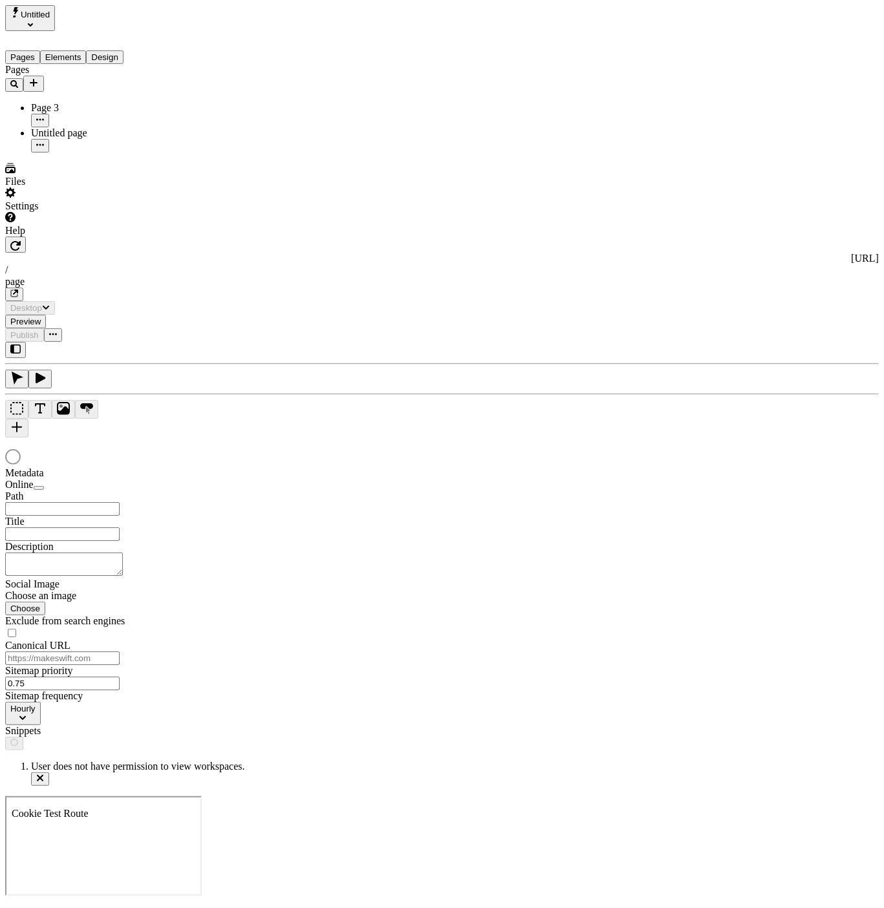
type input "/page"
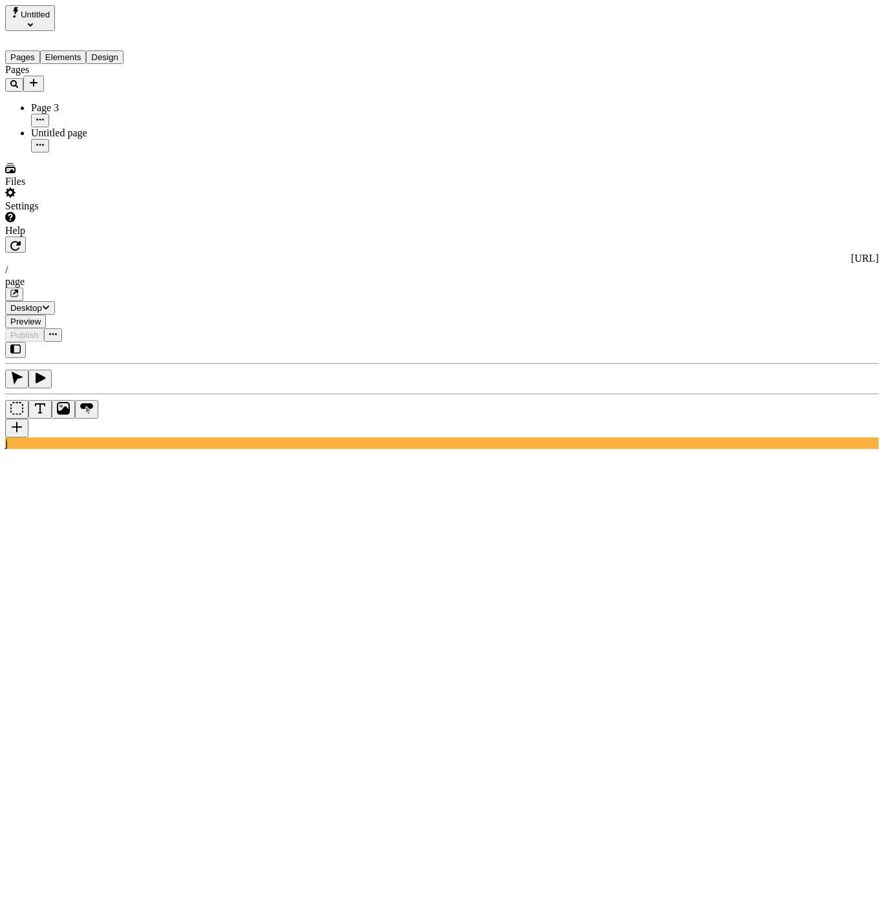
type input "jklasdjfklas"
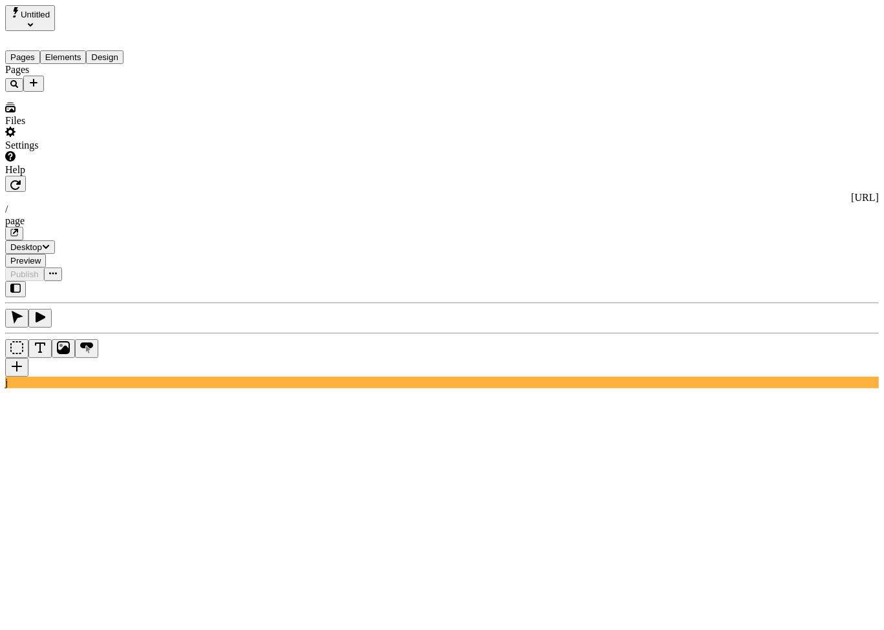
type input "/page"
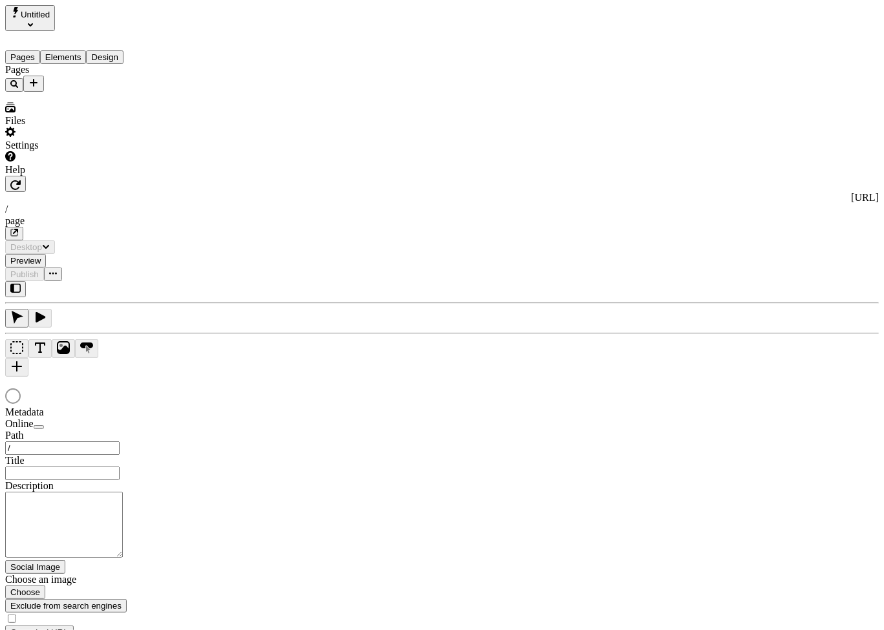
type input "/page"
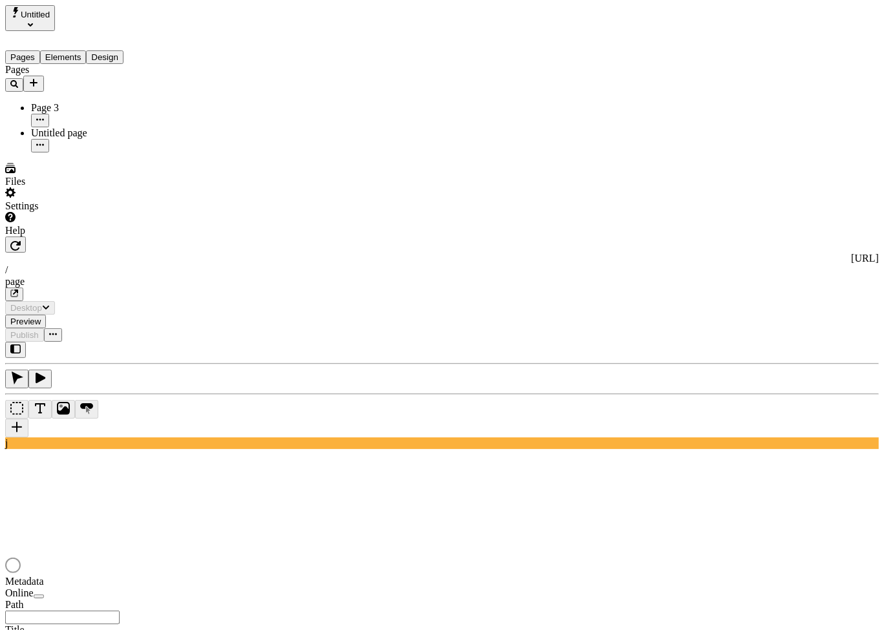
type input "/page"
click at [105, 153] on div "Pages Page 3 Untitled page" at bounding box center [82, 108] width 155 height 89
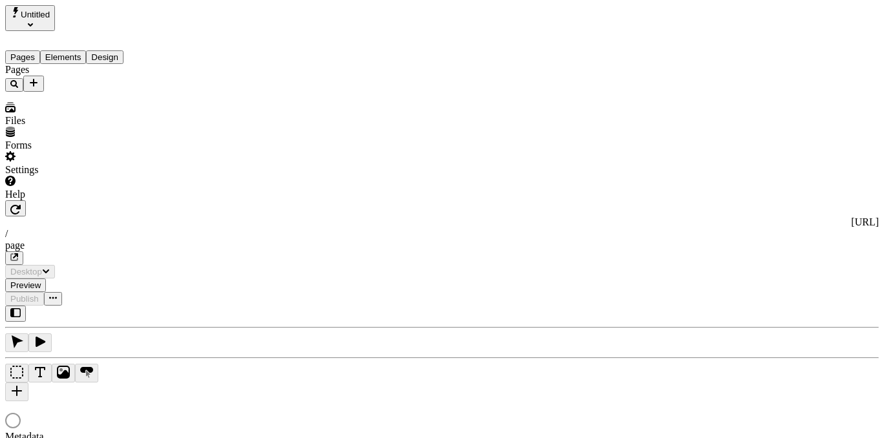
type input "/page"
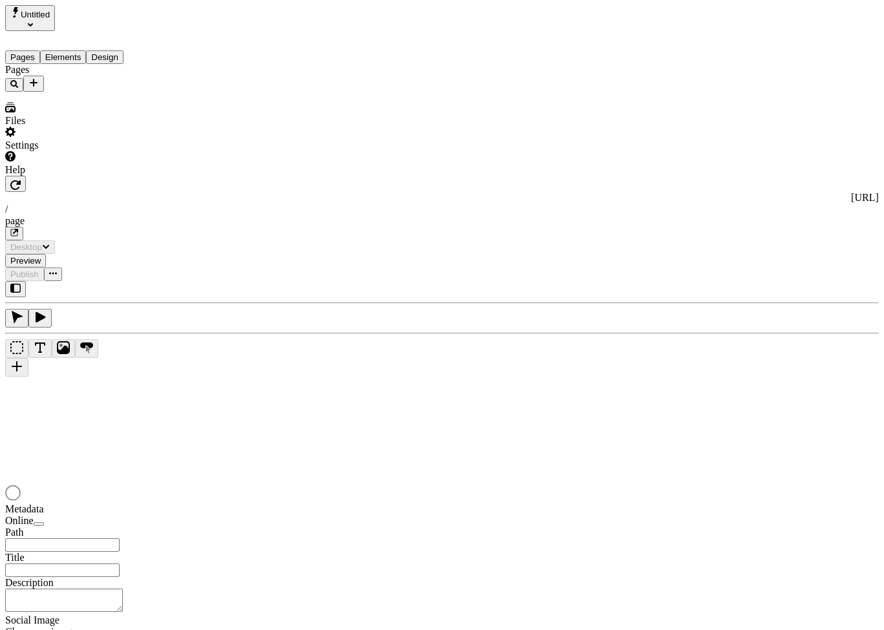
type input "/page"
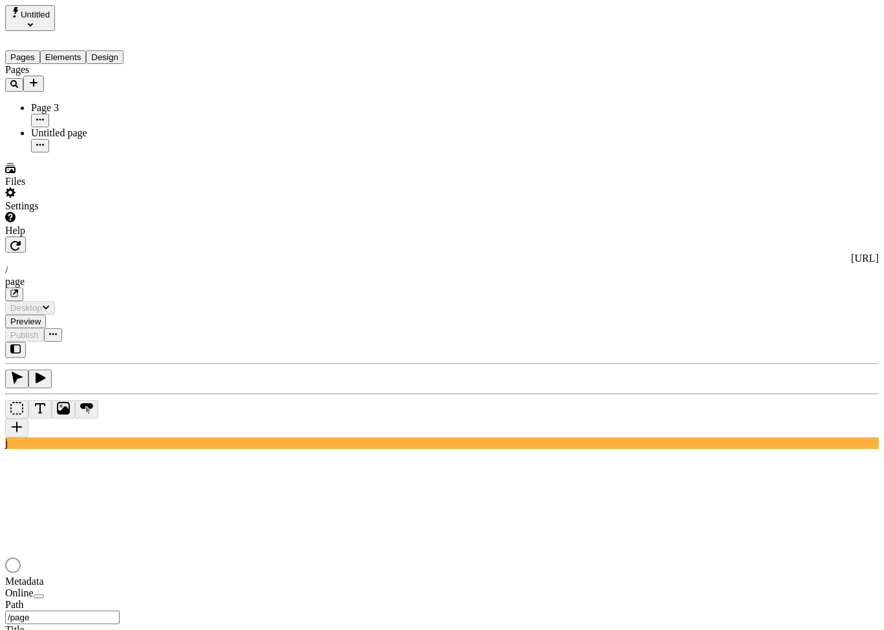
click at [45, 153] on div "Pages Page 3 Untitled page" at bounding box center [82, 108] width 155 height 89
click at [92, 153] on div "Pages Page 3 Untitled page" at bounding box center [82, 108] width 155 height 89
type input "ttttttttttt"
click at [72, 153] on div "Pages Page 3 Untitled page" at bounding box center [82, 108] width 155 height 89
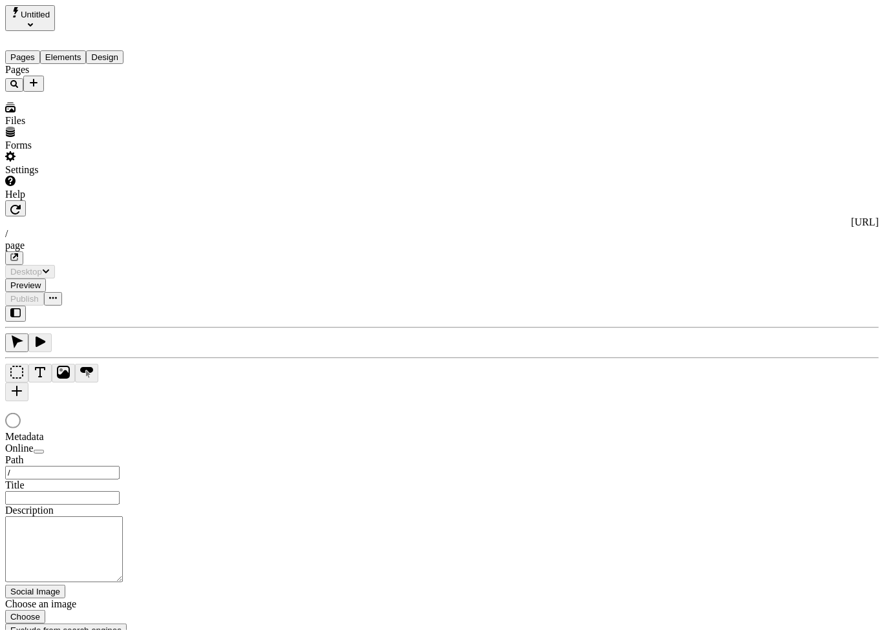
type input "/page"
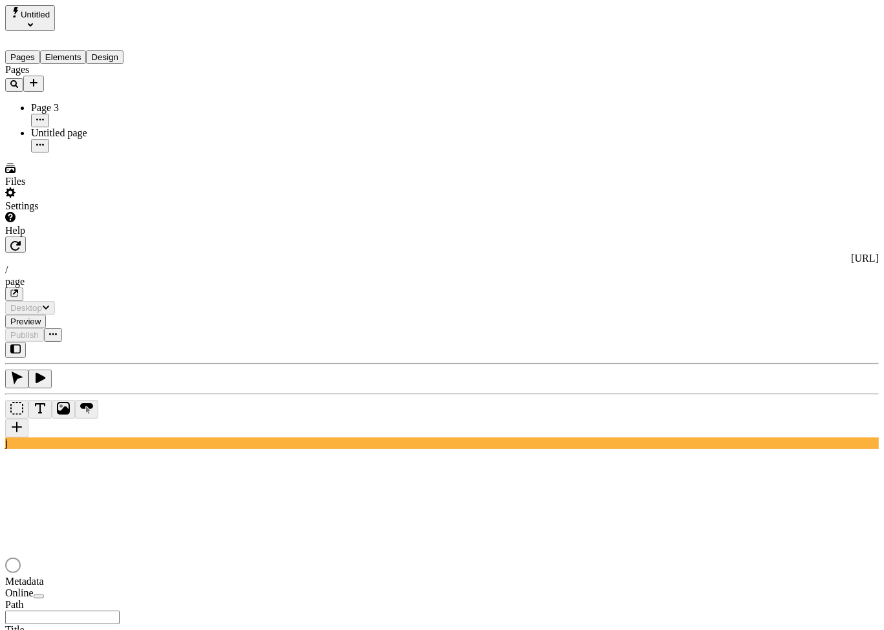
type input "/page"
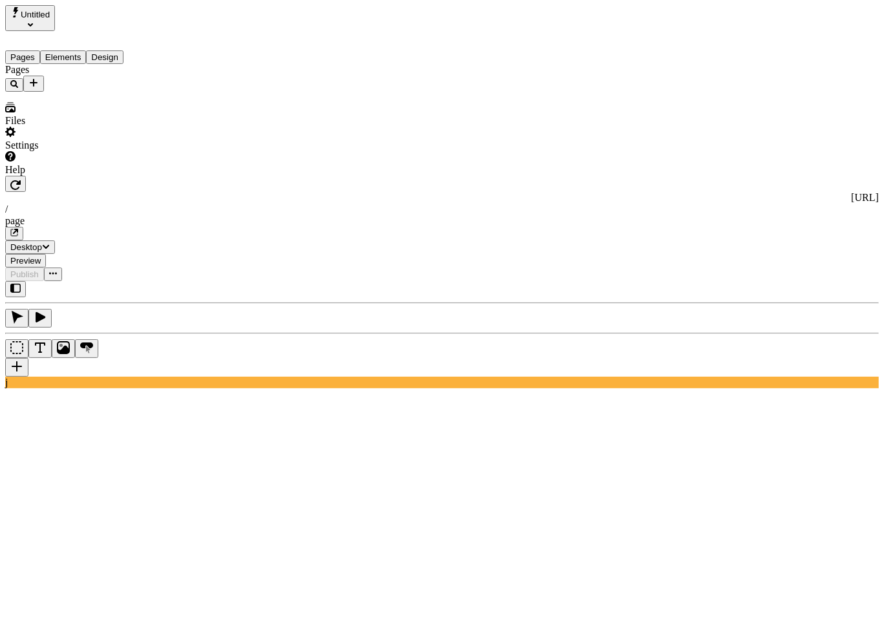
type input "/"
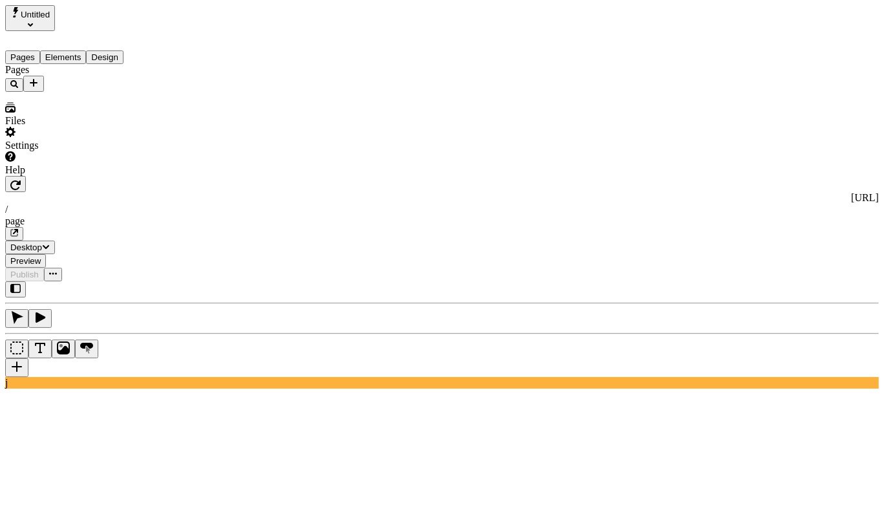
type input "/page"
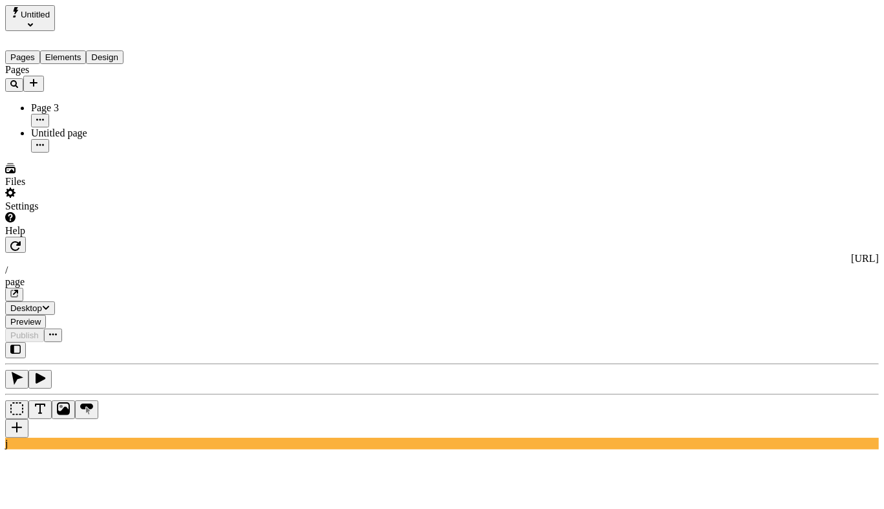
click at [72, 153] on div "Pages Page 3 Untitled page" at bounding box center [82, 108] width 155 height 89
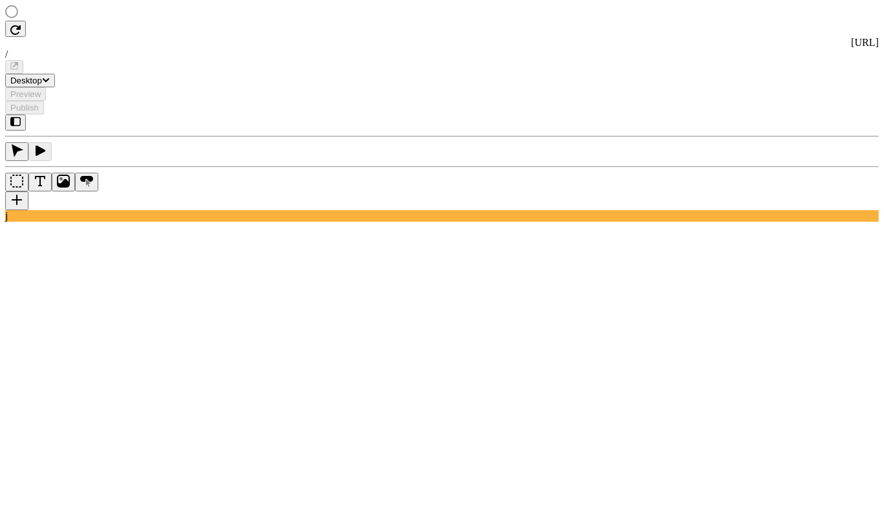
type input "/page"
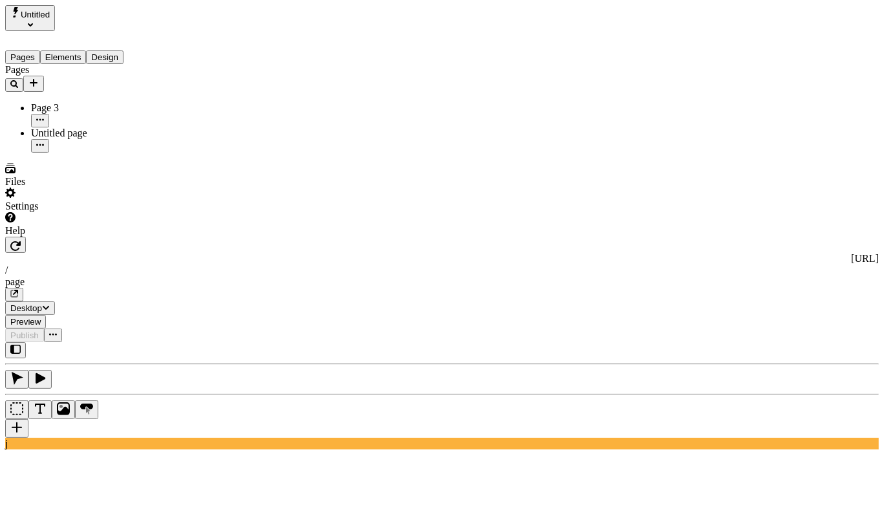
type input "/page"
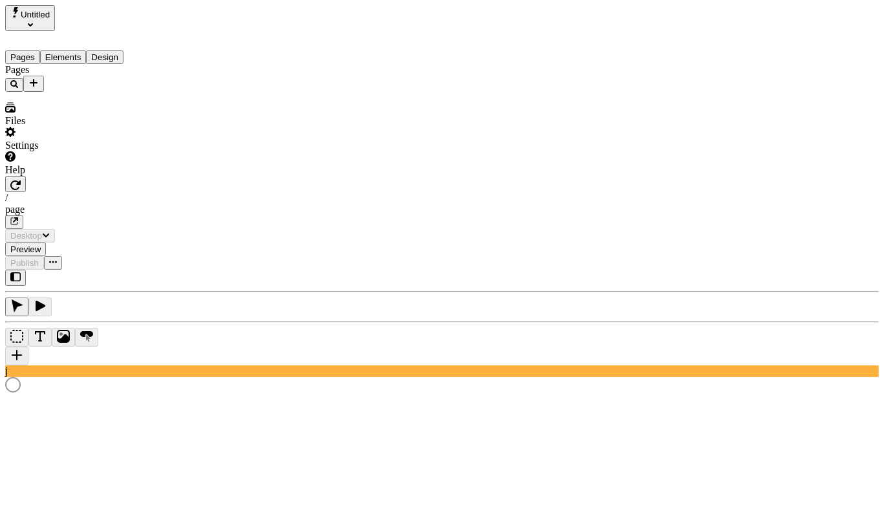
type input "/page"
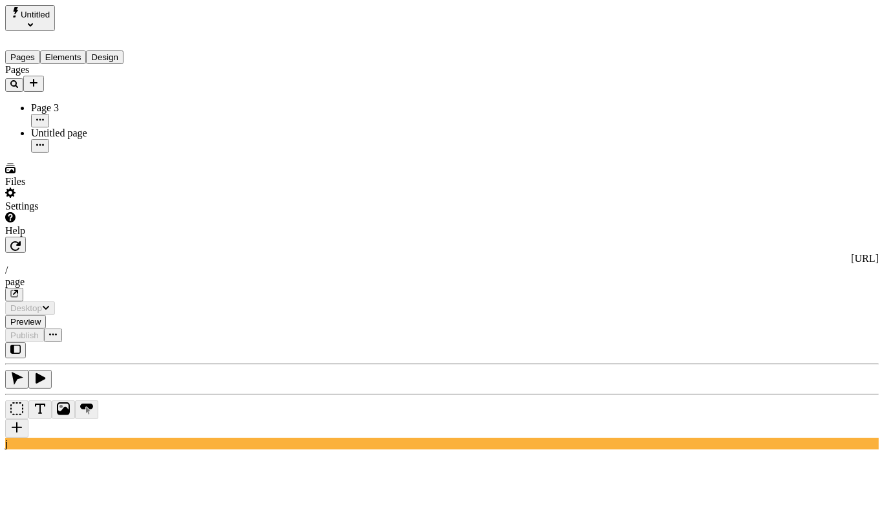
type input "/page"
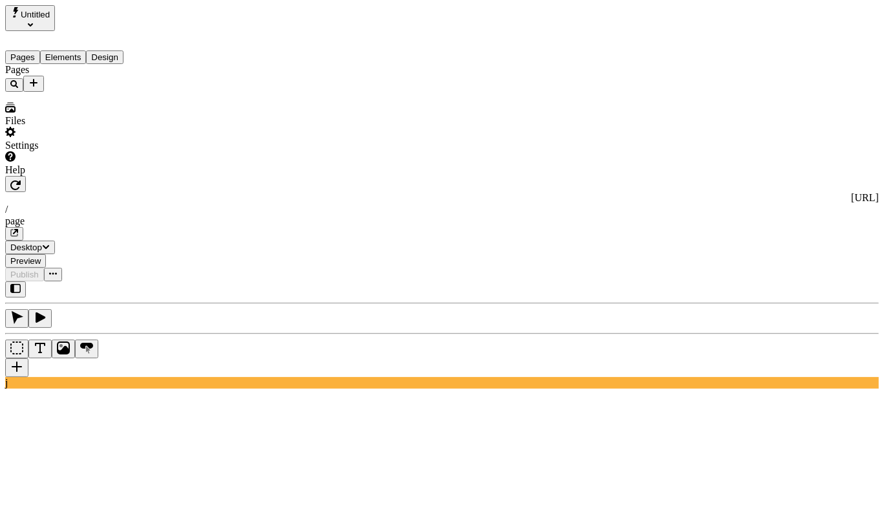
type input "/page"
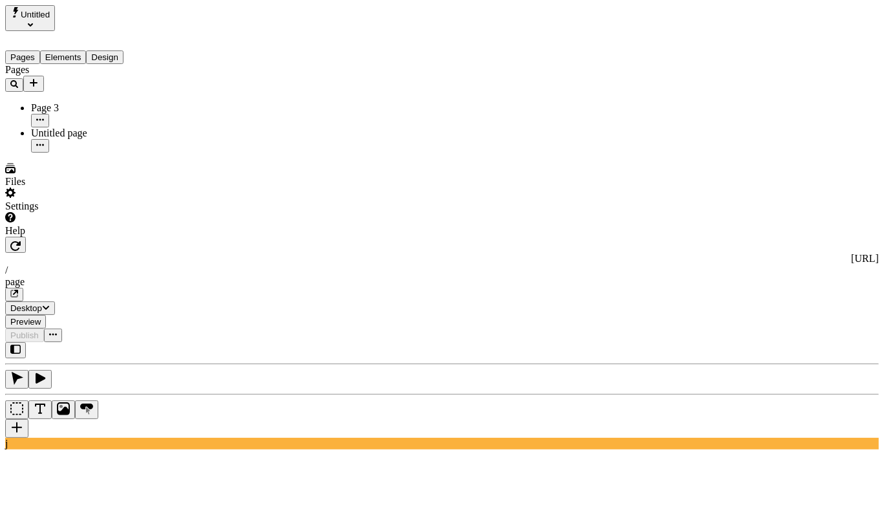
type input "/page"
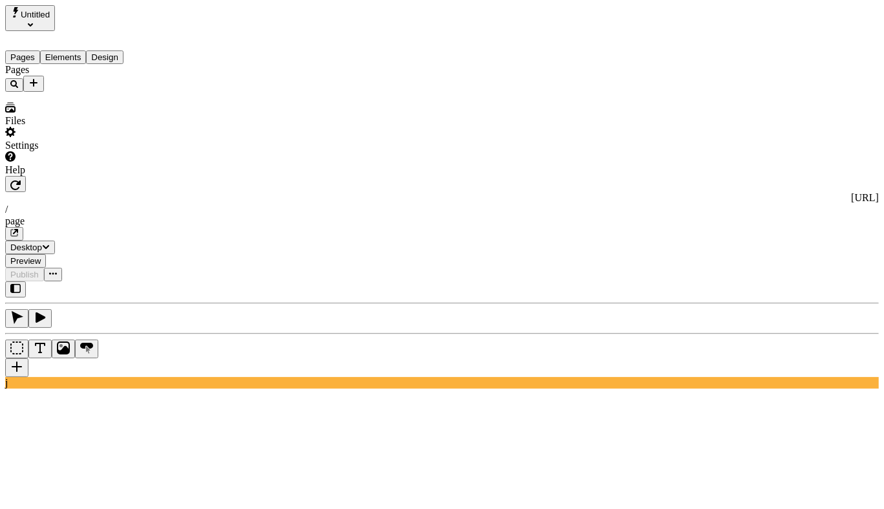
type input "/page"
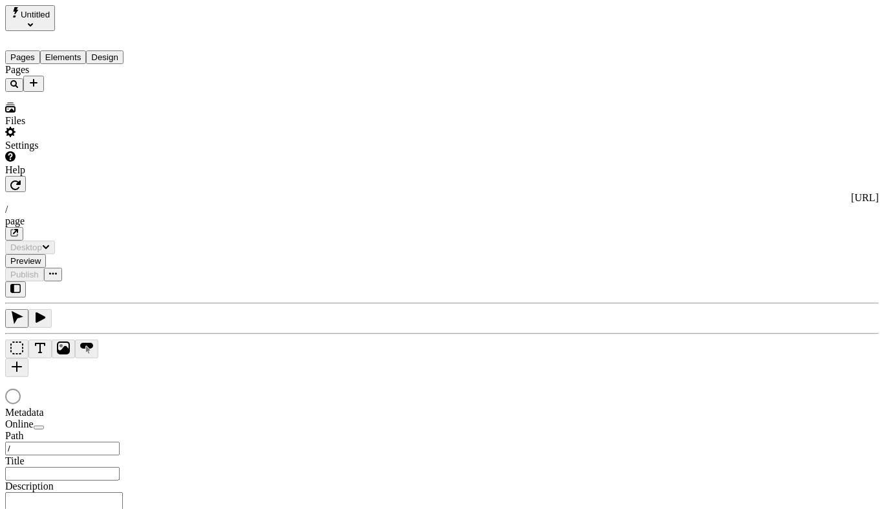
type input "/page"
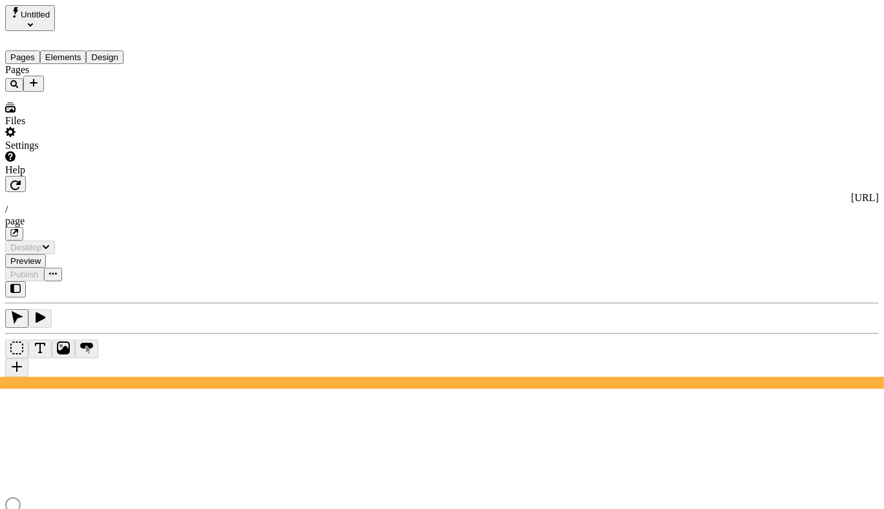
type input "/page"
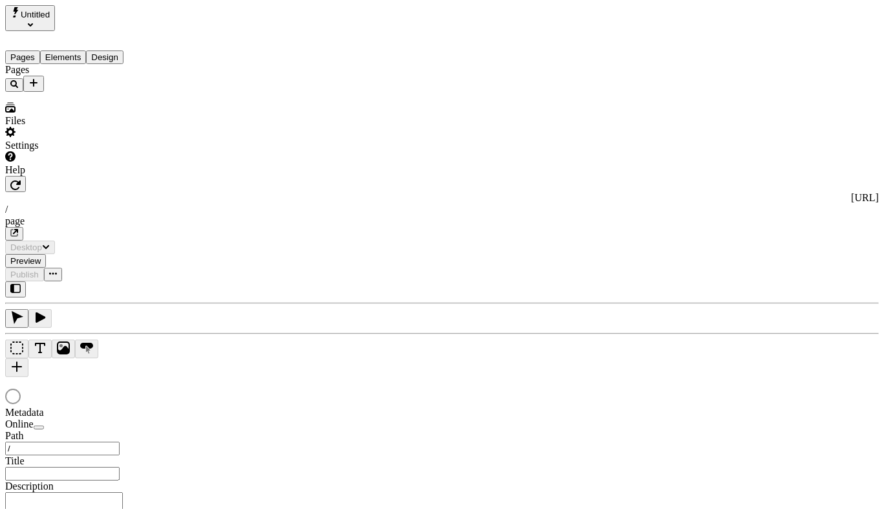
type input "/page"
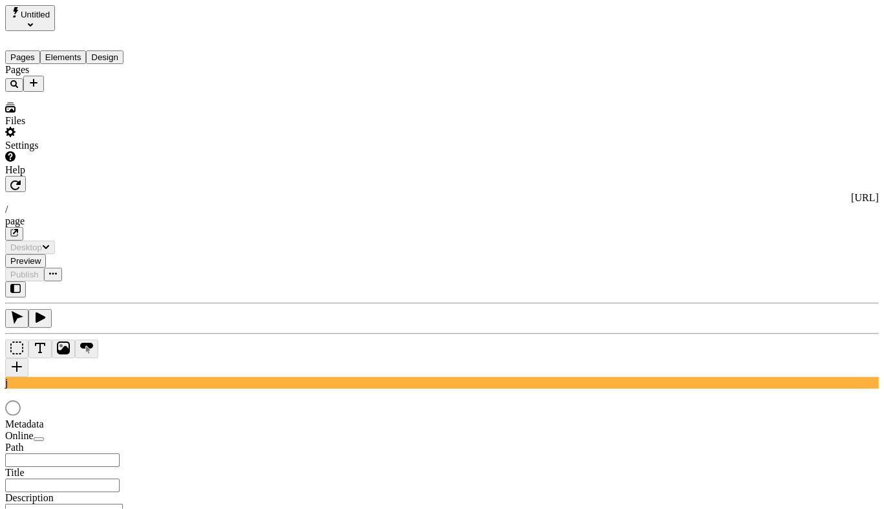
type input "/page"
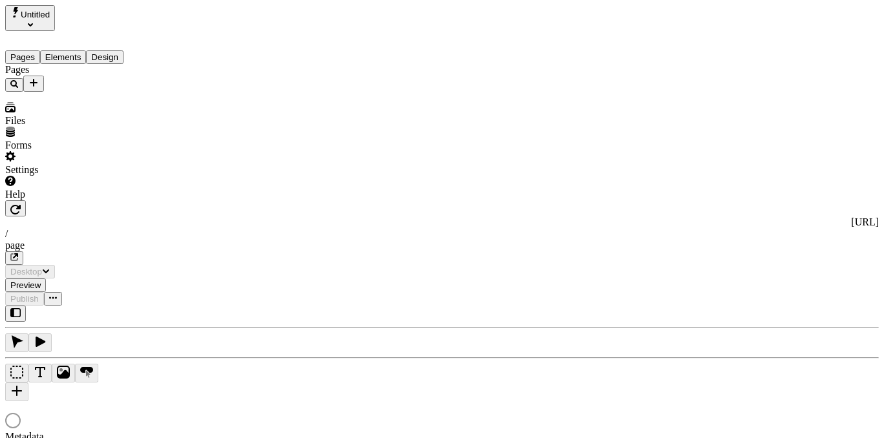
type input "/page"
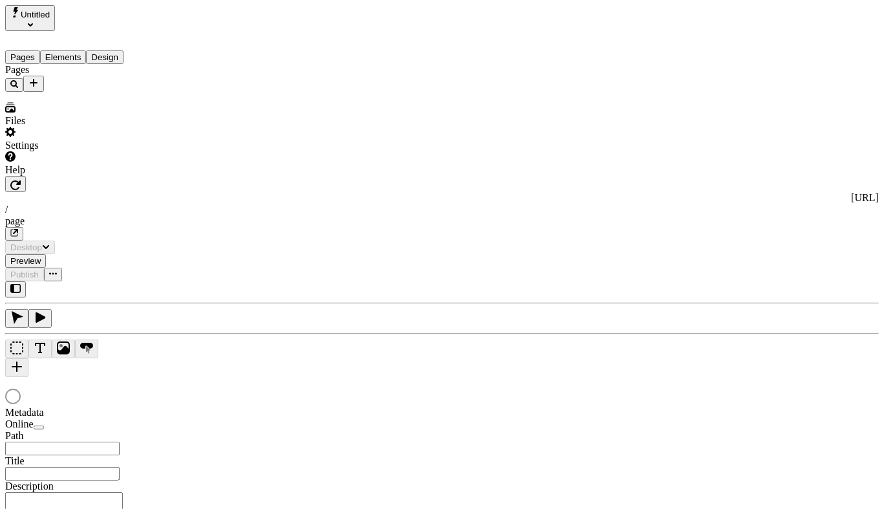
type input "/page"
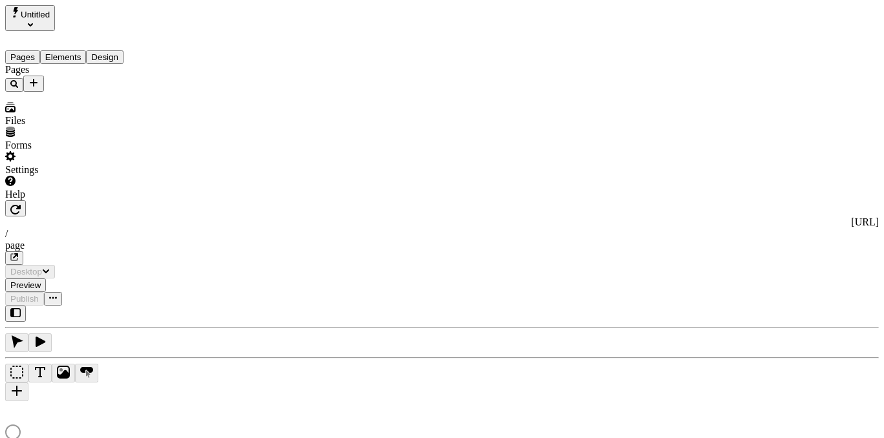
type input "/page"
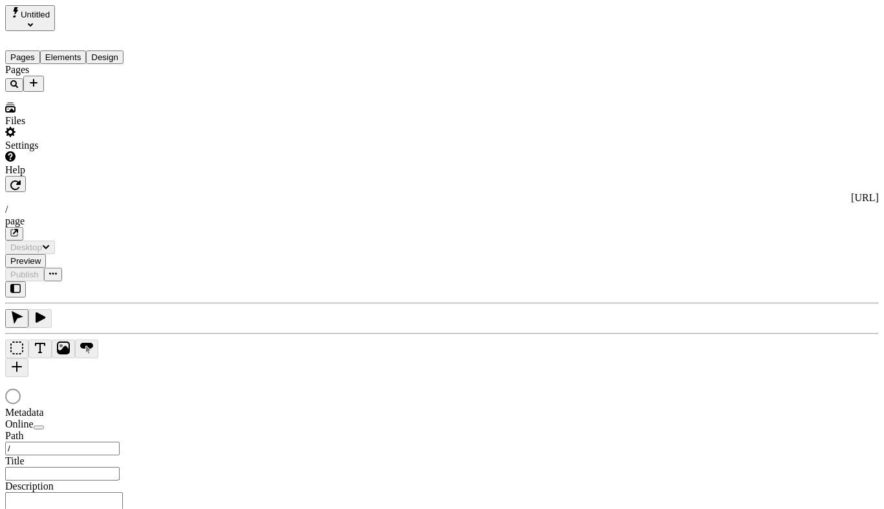
type input "/page"
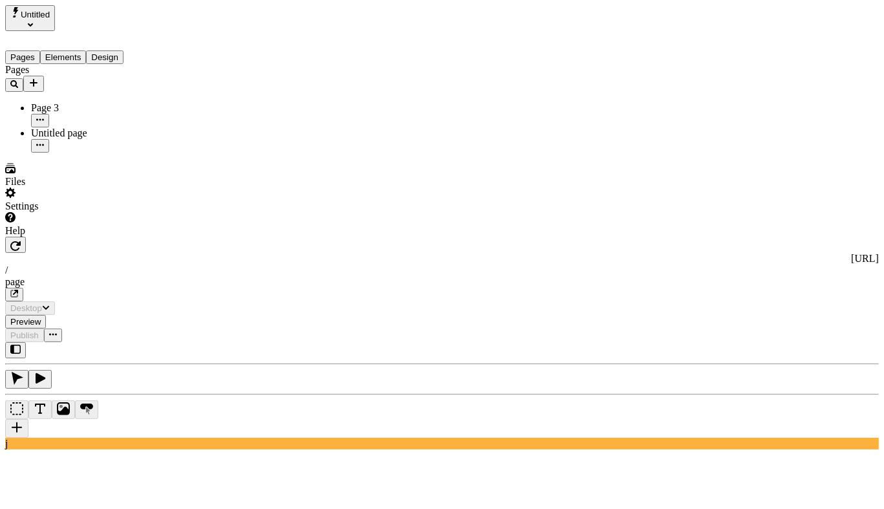
type input "/page"
